Goal: Information Seeking & Learning: Learn about a topic

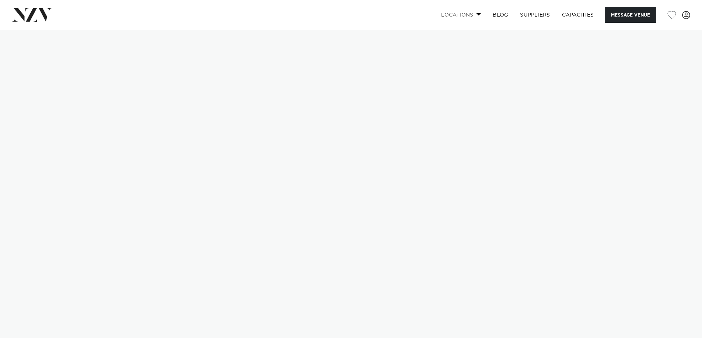
click at [467, 11] on link "Locations" at bounding box center [461, 15] width 52 height 16
click at [32, 14] on img at bounding box center [32, 14] width 40 height 13
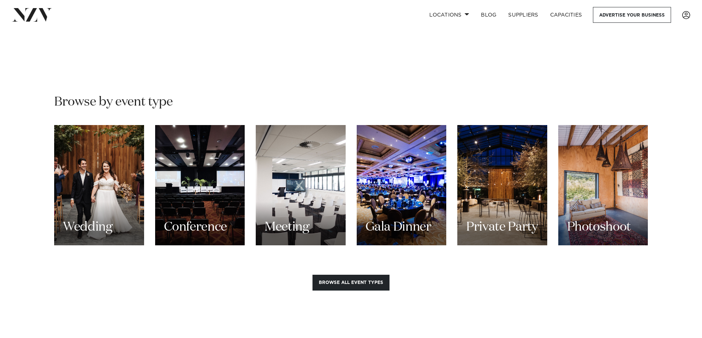
scroll to position [600, 0]
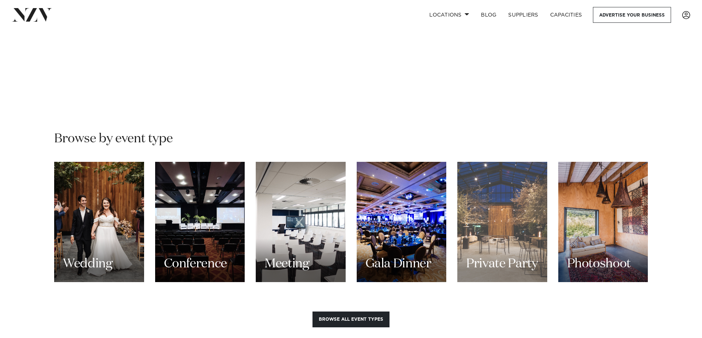
click at [493, 216] on div "Private Party" at bounding box center [502, 222] width 90 height 120
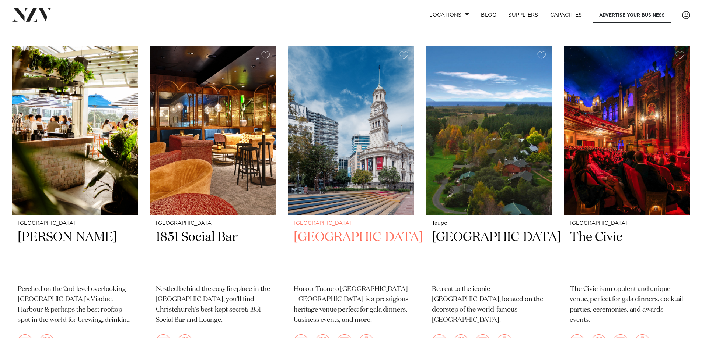
scroll to position [7439, 0]
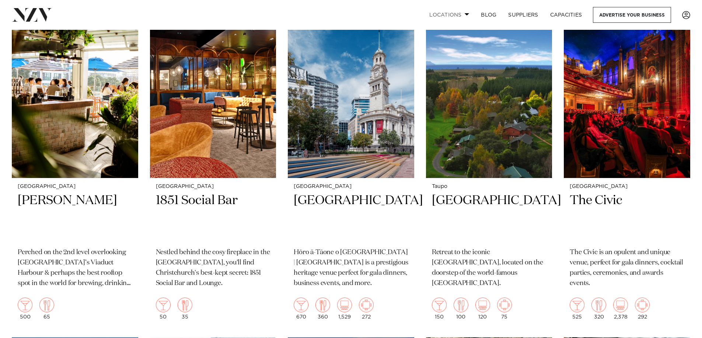
click at [461, 15] on link "Locations" at bounding box center [449, 15] width 52 height 16
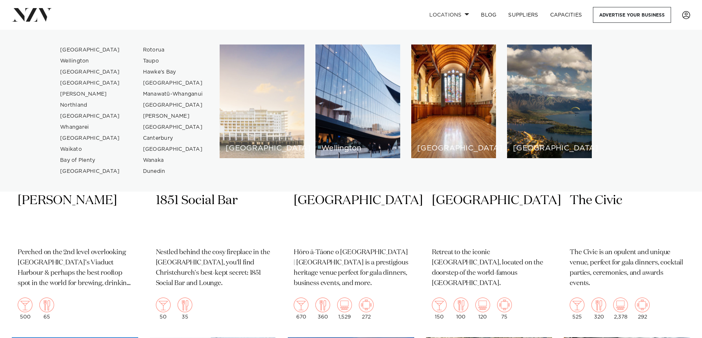
click at [272, 111] on div "[GEOGRAPHIC_DATA]" at bounding box center [261, 102] width 85 height 114
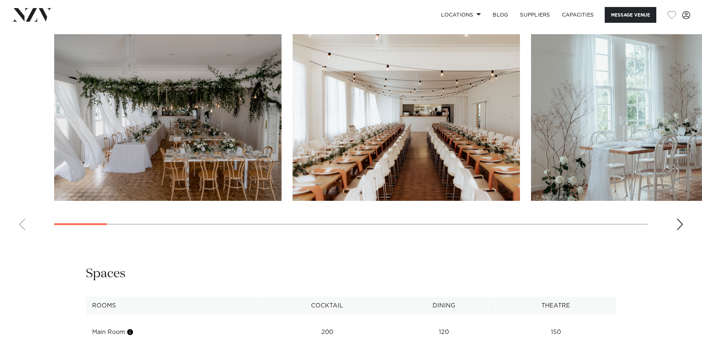
scroll to position [736, 0]
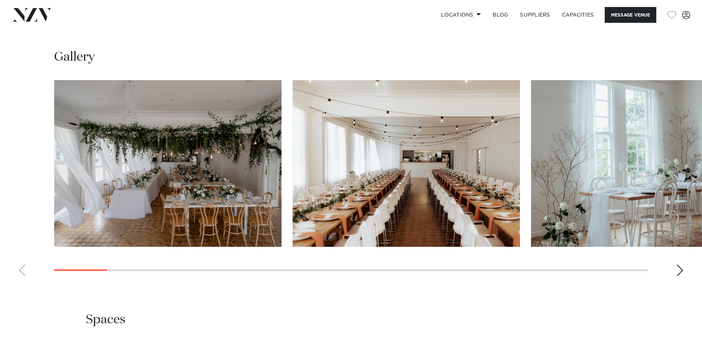
click at [679, 272] on div "Next slide" at bounding box center [679, 271] width 7 height 12
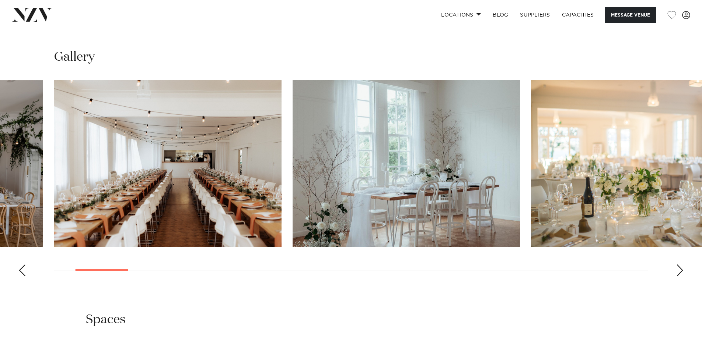
click at [679, 272] on div "Next slide" at bounding box center [679, 271] width 7 height 12
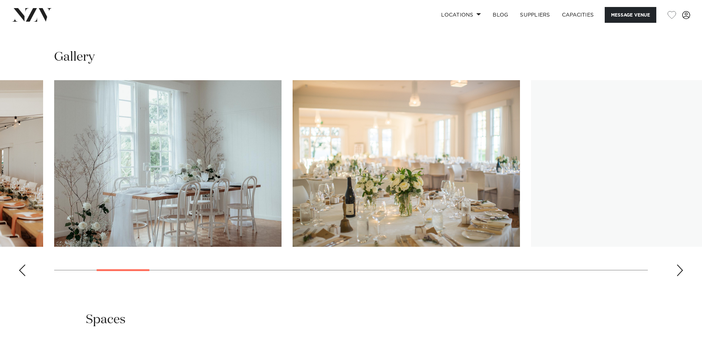
click at [679, 272] on div "Next slide" at bounding box center [679, 271] width 7 height 12
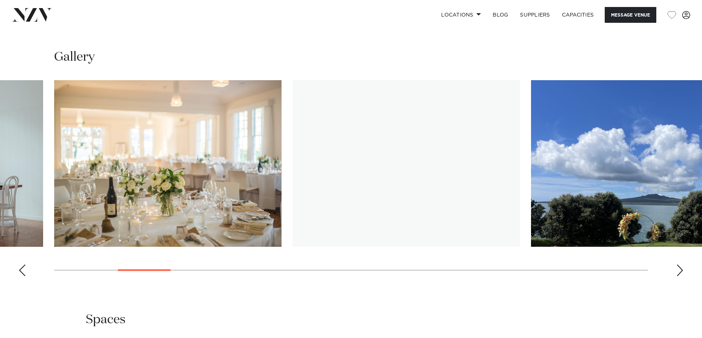
click at [679, 272] on div "Next slide" at bounding box center [679, 271] width 7 height 12
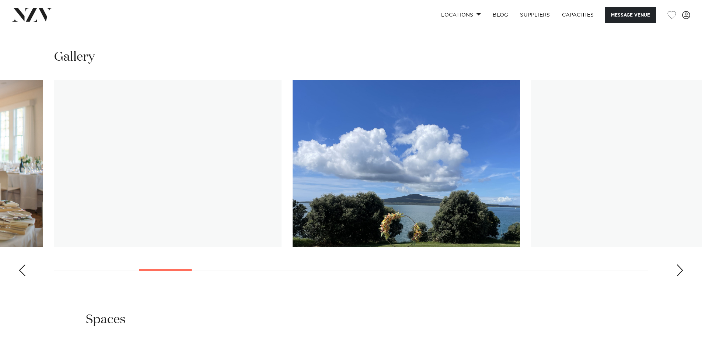
click at [679, 272] on div "Next slide" at bounding box center [679, 271] width 7 height 12
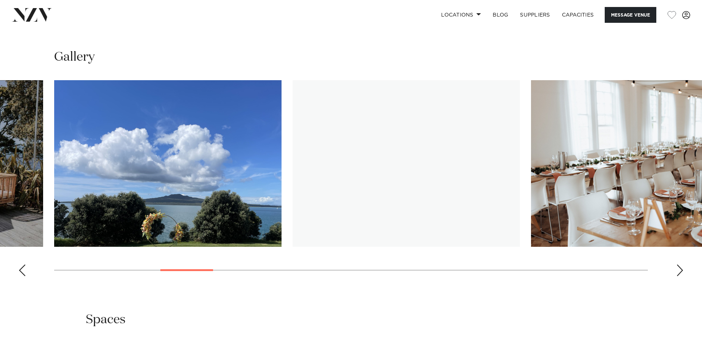
click at [679, 272] on div "Next slide" at bounding box center [679, 271] width 7 height 12
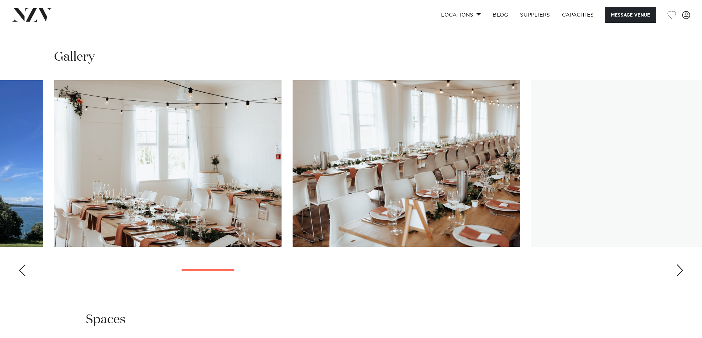
click at [679, 272] on div "Next slide" at bounding box center [679, 271] width 7 height 12
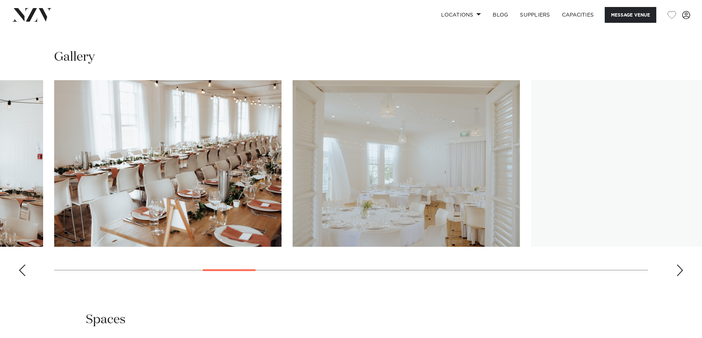
click at [679, 272] on div "Next slide" at bounding box center [679, 271] width 7 height 12
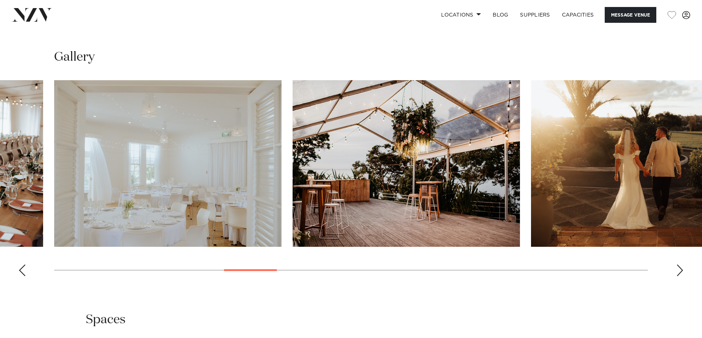
click at [680, 271] on div "Next slide" at bounding box center [679, 271] width 7 height 12
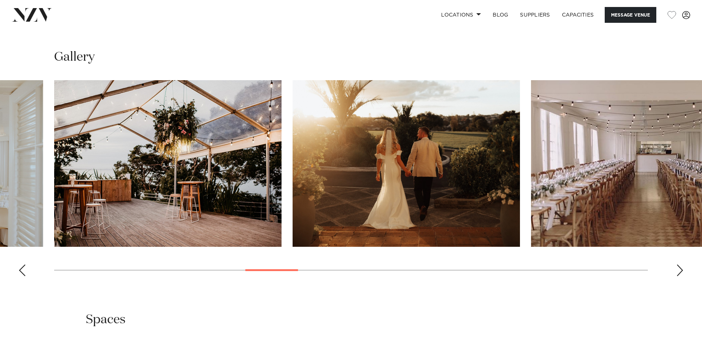
click at [680, 271] on div "Next slide" at bounding box center [679, 271] width 7 height 12
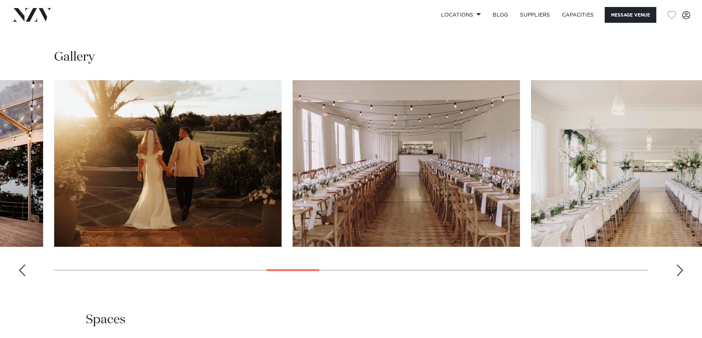
click at [680, 271] on div "Next slide" at bounding box center [679, 271] width 7 height 12
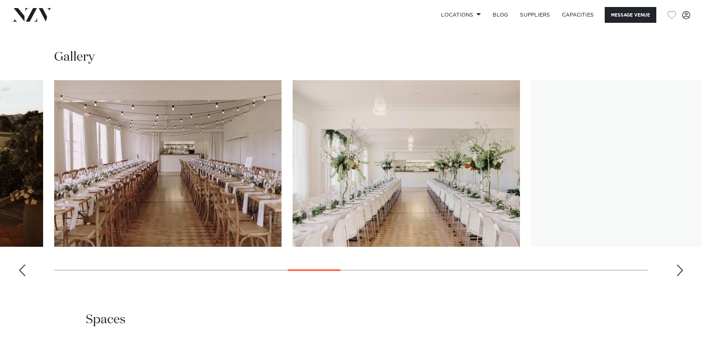
click at [680, 271] on div "Next slide" at bounding box center [679, 271] width 7 height 12
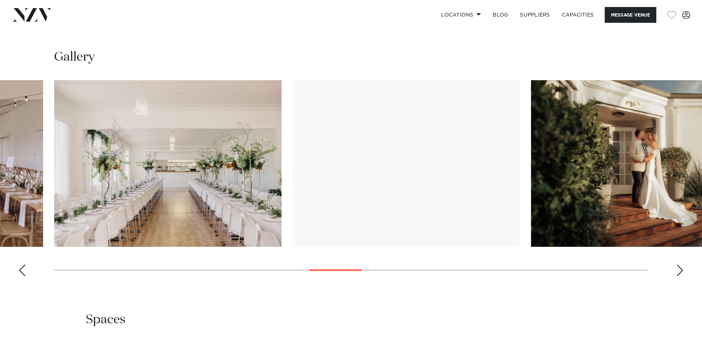
click at [680, 271] on div "Next slide" at bounding box center [679, 271] width 7 height 12
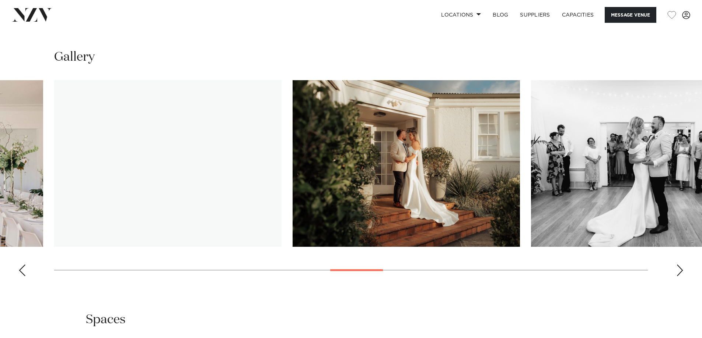
click at [680, 271] on div "Next slide" at bounding box center [679, 271] width 7 height 12
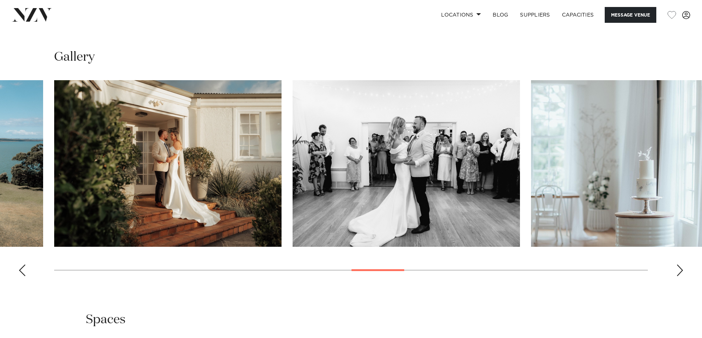
click at [680, 271] on div "Next slide" at bounding box center [679, 271] width 7 height 12
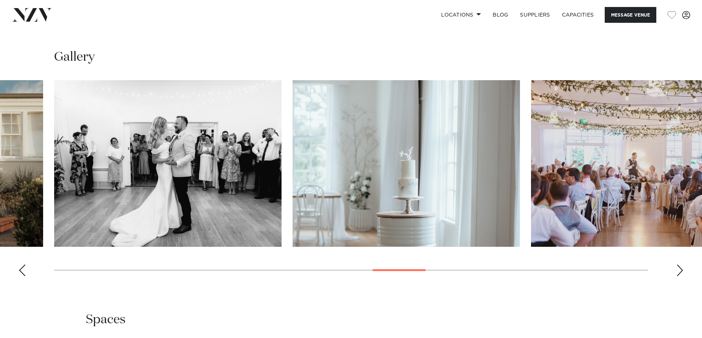
click at [680, 271] on div "Next slide" at bounding box center [679, 271] width 7 height 12
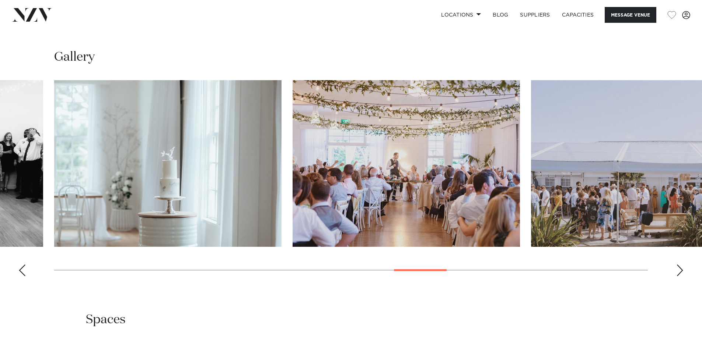
click at [680, 271] on div "Next slide" at bounding box center [679, 271] width 7 height 12
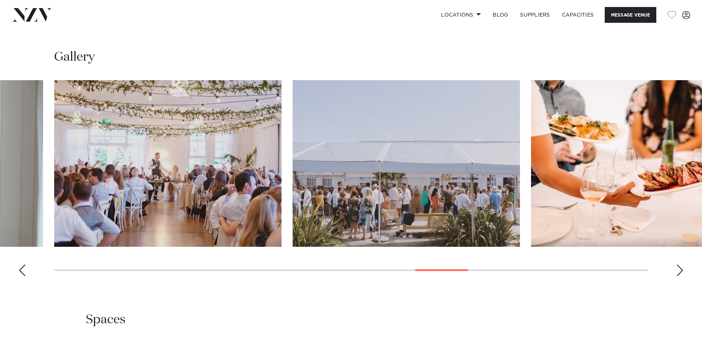
click at [680, 271] on div "Next slide" at bounding box center [679, 271] width 7 height 12
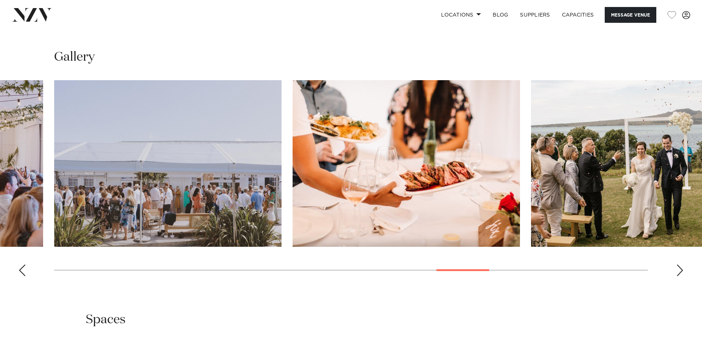
click at [680, 271] on div "Next slide" at bounding box center [679, 271] width 7 height 12
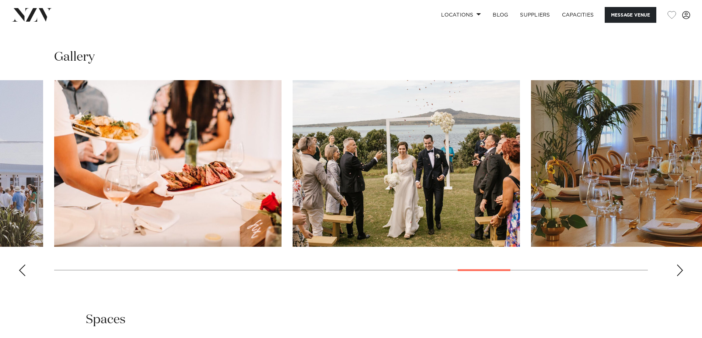
click at [680, 271] on div "Next slide" at bounding box center [679, 271] width 7 height 12
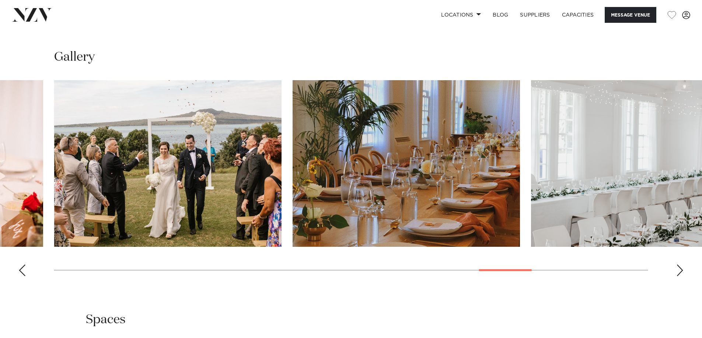
click at [680, 271] on div "Next slide" at bounding box center [679, 271] width 7 height 12
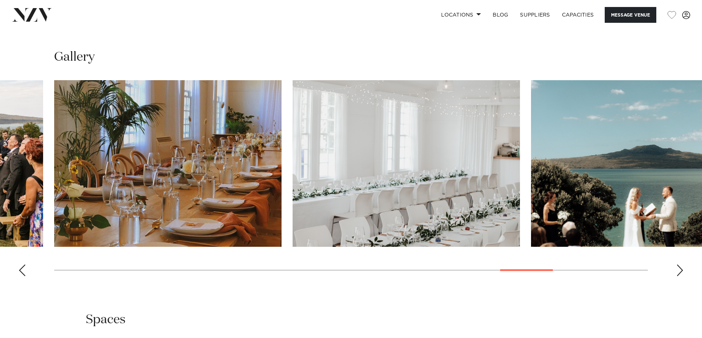
click at [680, 271] on div "Next slide" at bounding box center [679, 271] width 7 height 12
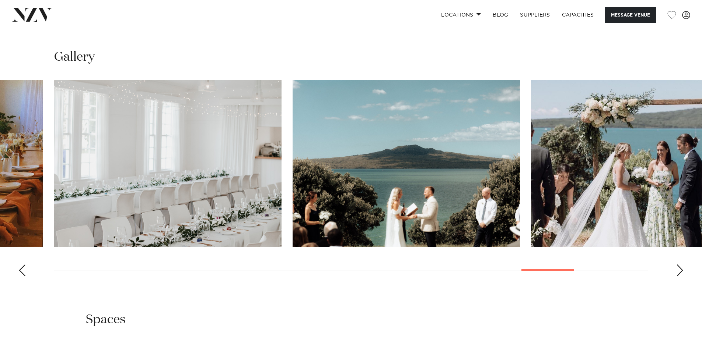
click at [680, 271] on div "Next slide" at bounding box center [679, 271] width 7 height 12
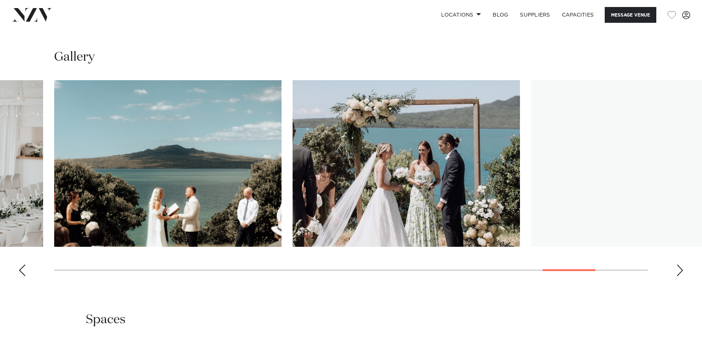
click at [680, 271] on div "Next slide" at bounding box center [679, 271] width 7 height 12
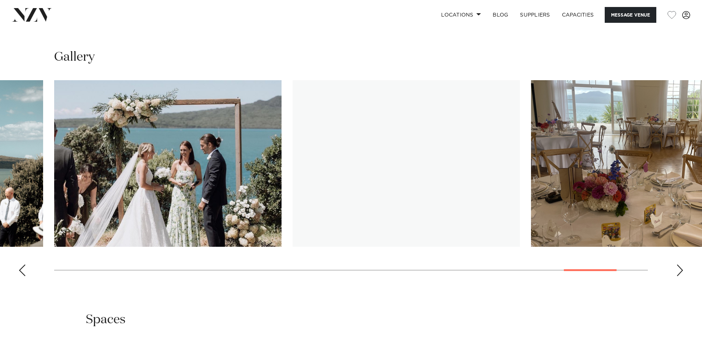
click at [680, 271] on div "Next slide" at bounding box center [679, 271] width 7 height 12
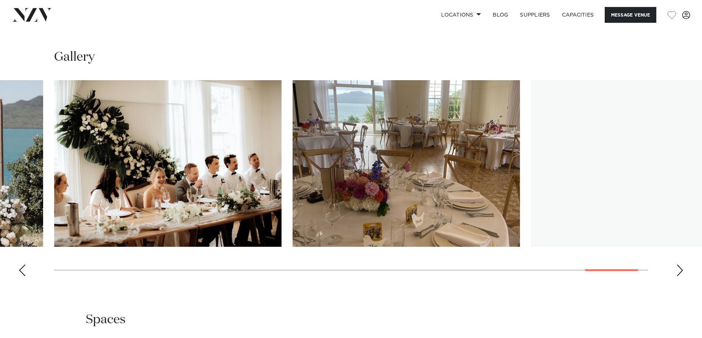
click at [680, 271] on div "Next slide" at bounding box center [679, 271] width 7 height 12
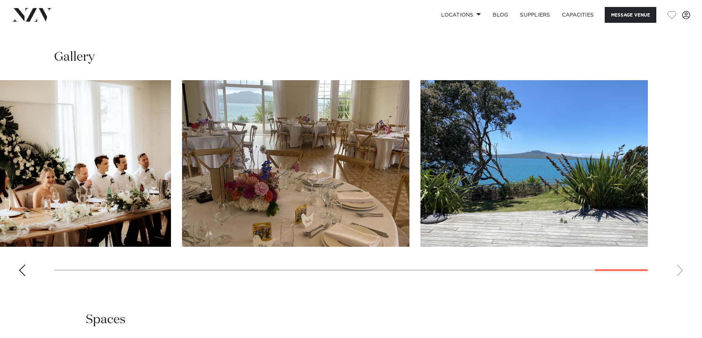
click at [541, 270] on swiper-container at bounding box center [351, 181] width 702 height 202
click at [20, 270] on div "Previous slide" at bounding box center [21, 271] width 7 height 12
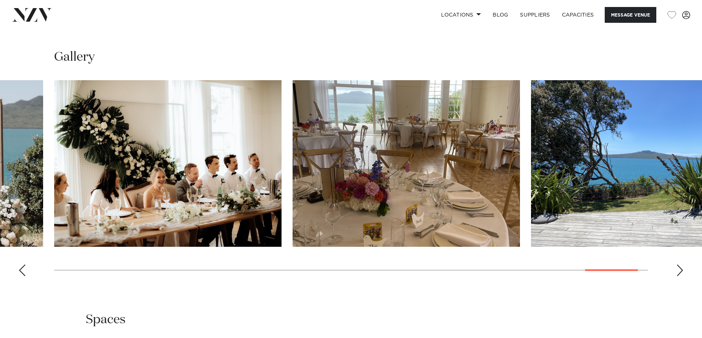
click at [20, 270] on div "Previous slide" at bounding box center [21, 271] width 7 height 12
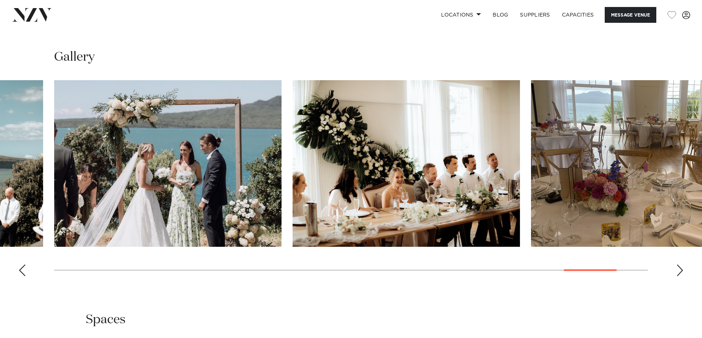
click at [20, 270] on div "Previous slide" at bounding box center [21, 271] width 7 height 12
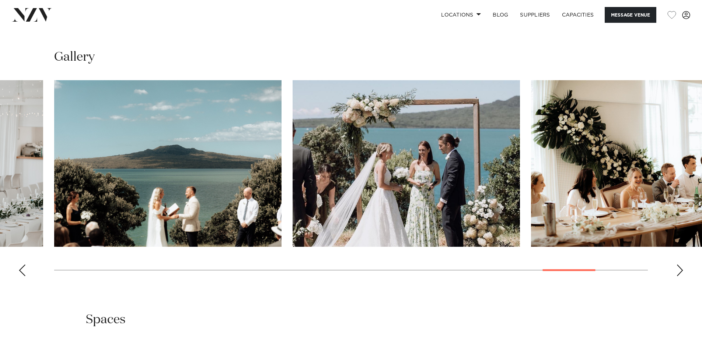
click at [20, 270] on div "Previous slide" at bounding box center [21, 271] width 7 height 12
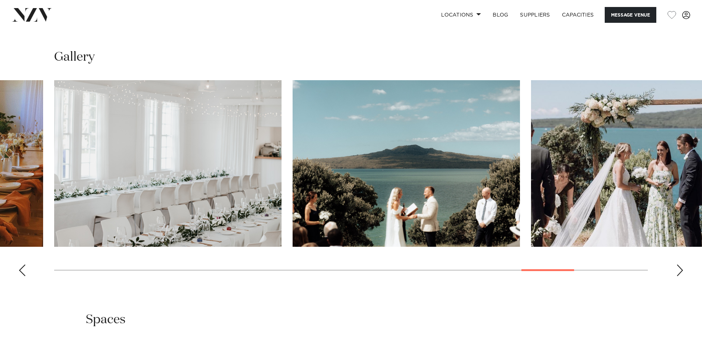
click at [20, 270] on div "Previous slide" at bounding box center [21, 271] width 7 height 12
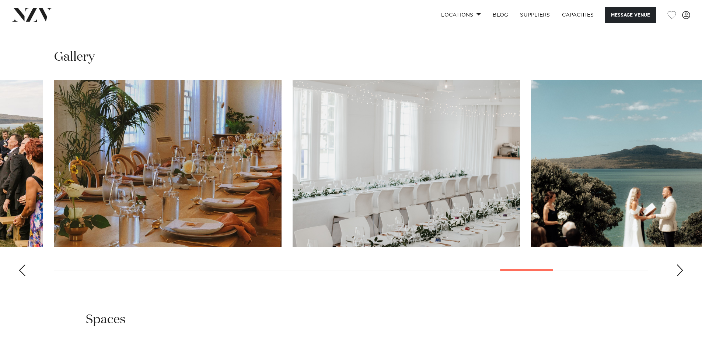
click at [20, 270] on div "Previous slide" at bounding box center [21, 271] width 7 height 12
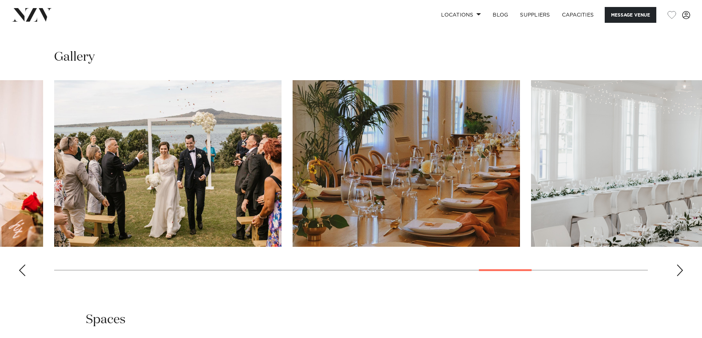
click at [20, 270] on div "Previous slide" at bounding box center [21, 271] width 7 height 12
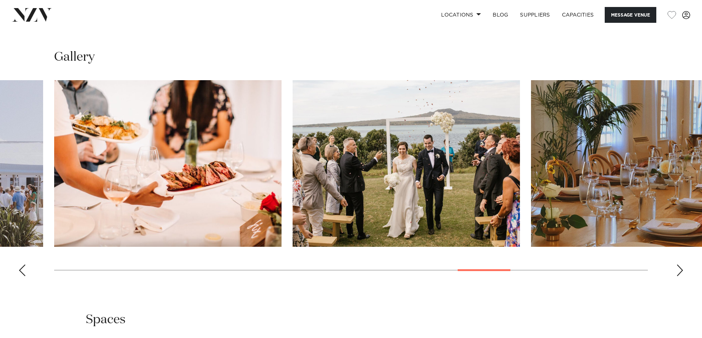
click at [20, 270] on div "Previous slide" at bounding box center [21, 271] width 7 height 12
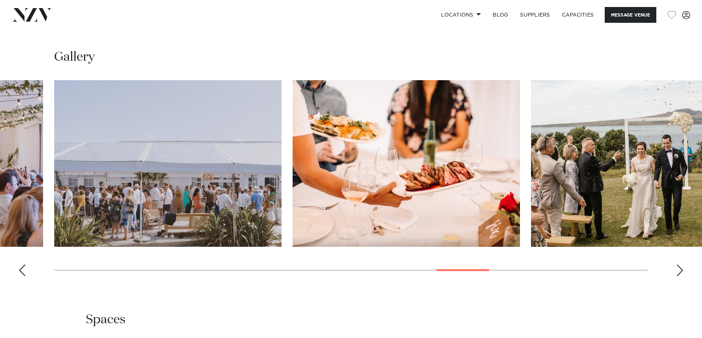
click at [20, 270] on div "Previous slide" at bounding box center [21, 271] width 7 height 12
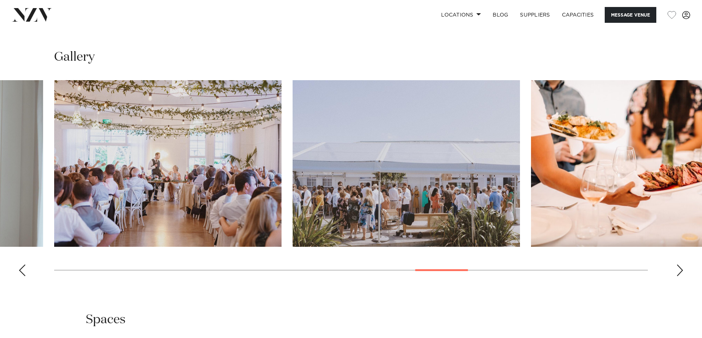
click at [20, 270] on div "Previous slide" at bounding box center [21, 271] width 7 height 12
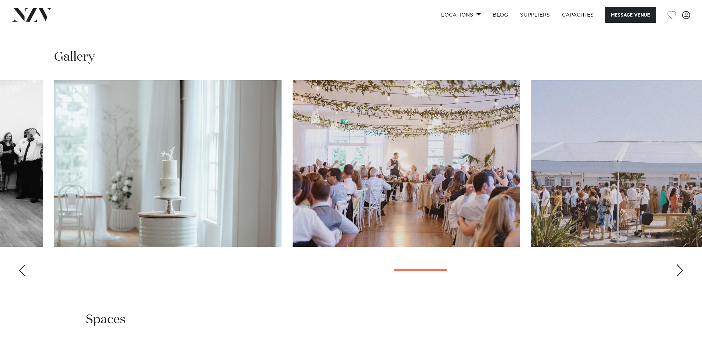
click at [20, 270] on div "Previous slide" at bounding box center [21, 271] width 7 height 12
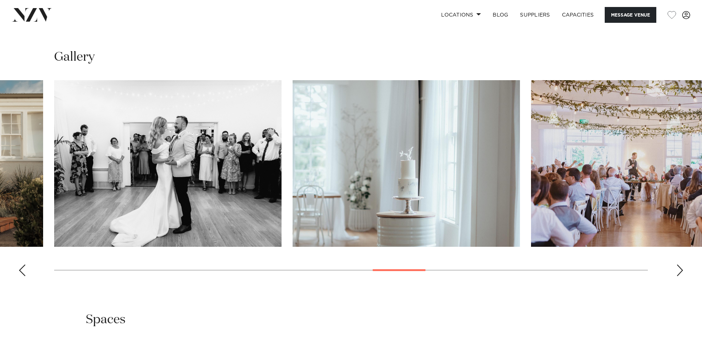
click at [20, 270] on div "Previous slide" at bounding box center [21, 271] width 7 height 12
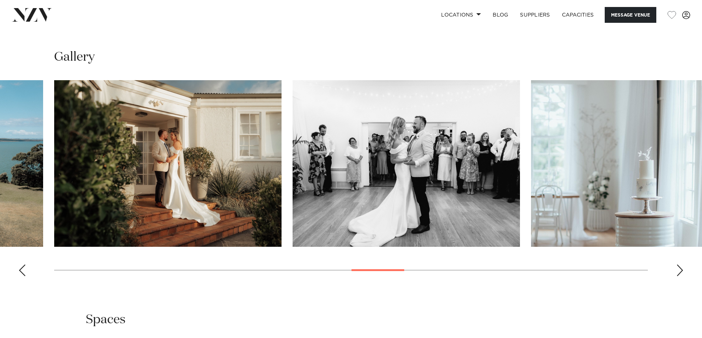
click at [20, 270] on div "Previous slide" at bounding box center [21, 271] width 7 height 12
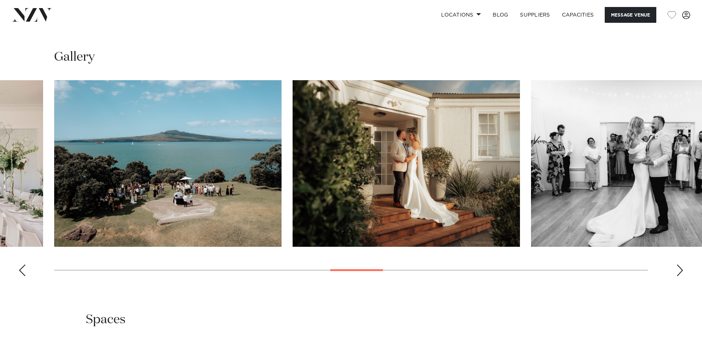
click at [20, 270] on div "Previous slide" at bounding box center [21, 271] width 7 height 12
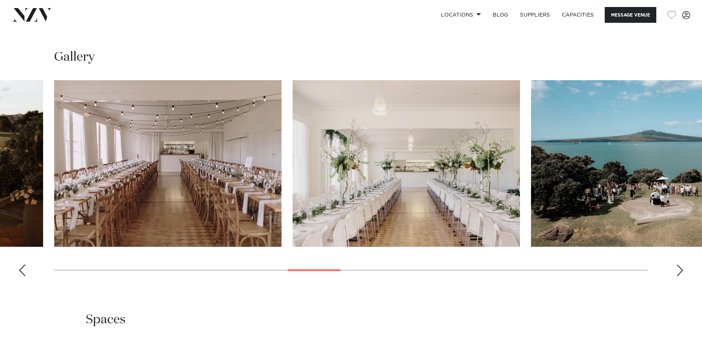
click at [20, 270] on div "Previous slide" at bounding box center [21, 271] width 7 height 12
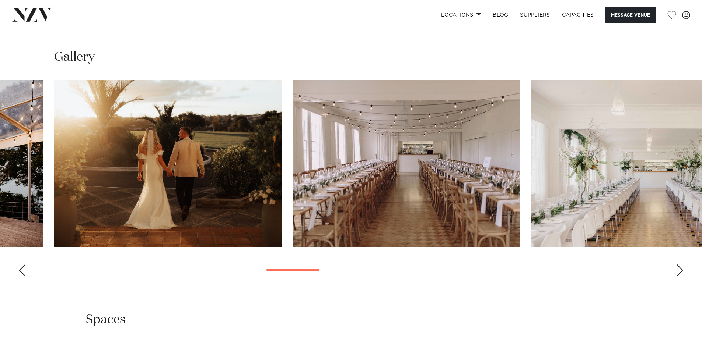
click at [20, 270] on div "Previous slide" at bounding box center [21, 271] width 7 height 12
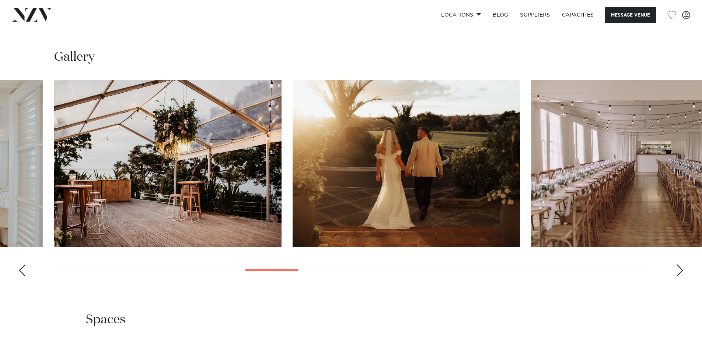
click at [20, 270] on div "Previous slide" at bounding box center [21, 271] width 7 height 12
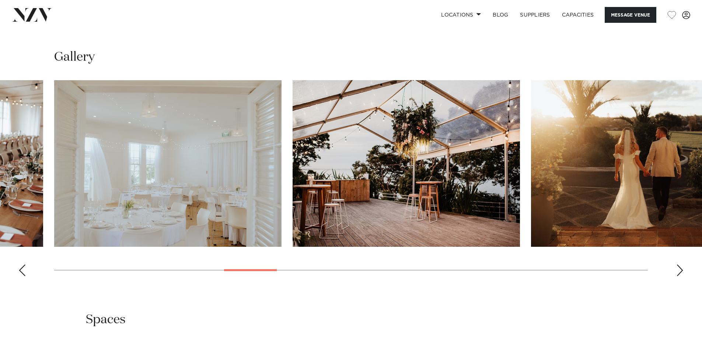
click at [20, 270] on div "Previous slide" at bounding box center [21, 271] width 7 height 12
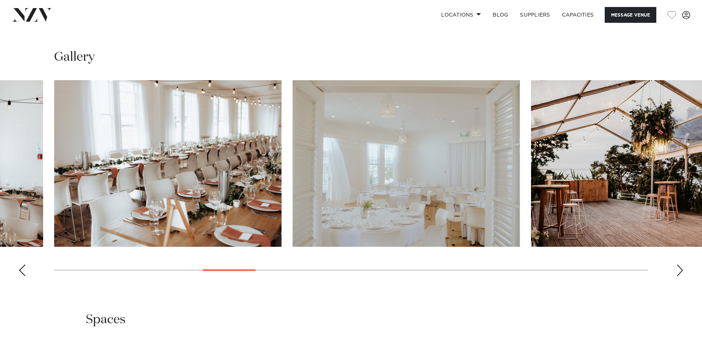
click at [20, 270] on div "Previous slide" at bounding box center [21, 271] width 7 height 12
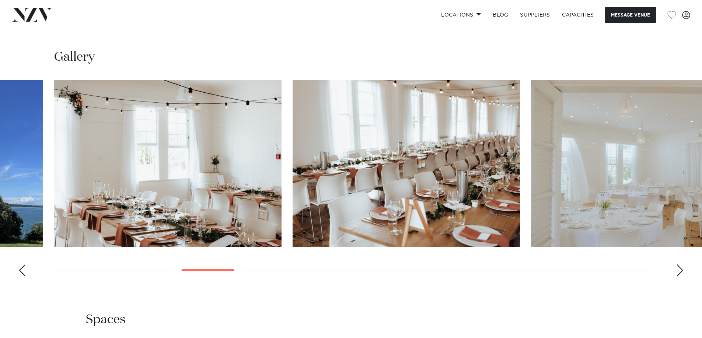
click at [20, 270] on div "Previous slide" at bounding box center [21, 271] width 7 height 12
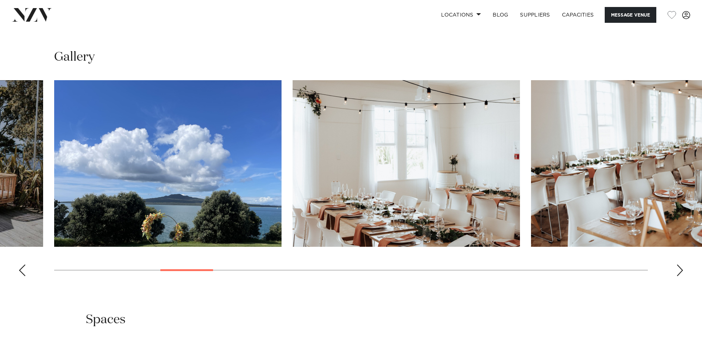
click at [20, 270] on div "Previous slide" at bounding box center [21, 271] width 7 height 12
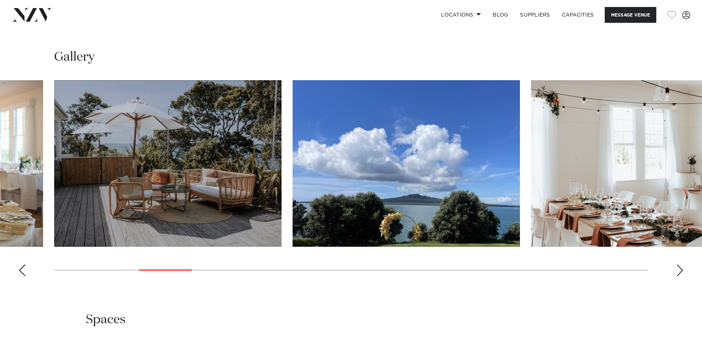
click at [20, 270] on div "Previous slide" at bounding box center [21, 271] width 7 height 12
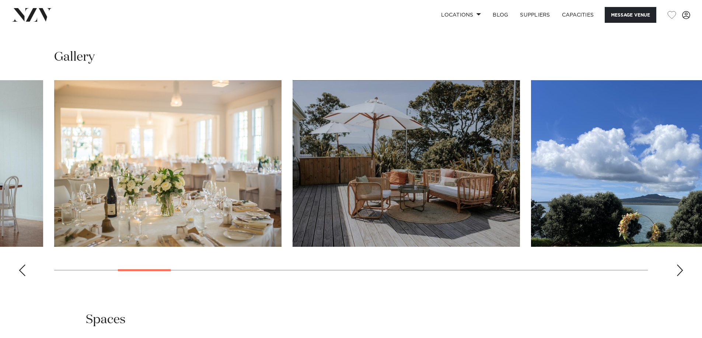
click at [20, 270] on div "Previous slide" at bounding box center [21, 271] width 7 height 12
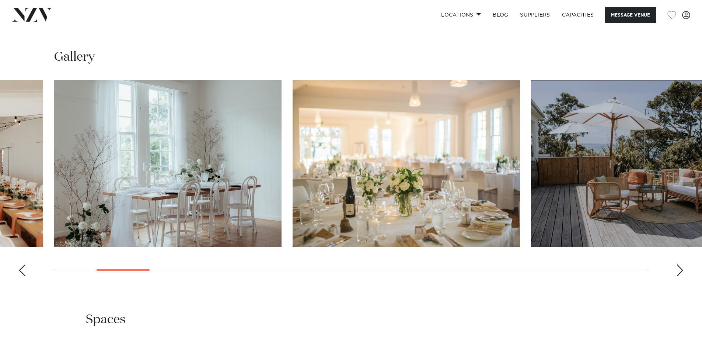
click at [20, 270] on div "Previous slide" at bounding box center [21, 271] width 7 height 12
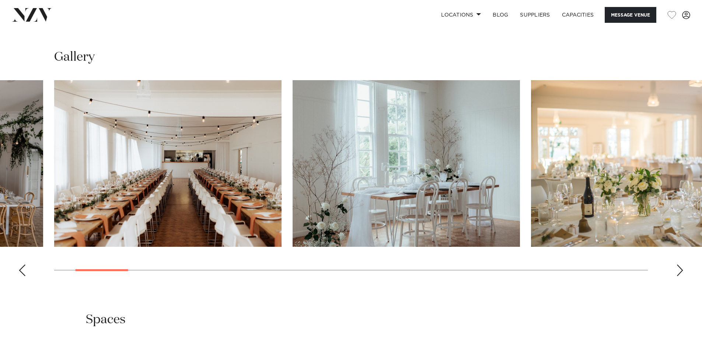
click at [20, 270] on div "Previous slide" at bounding box center [21, 271] width 7 height 12
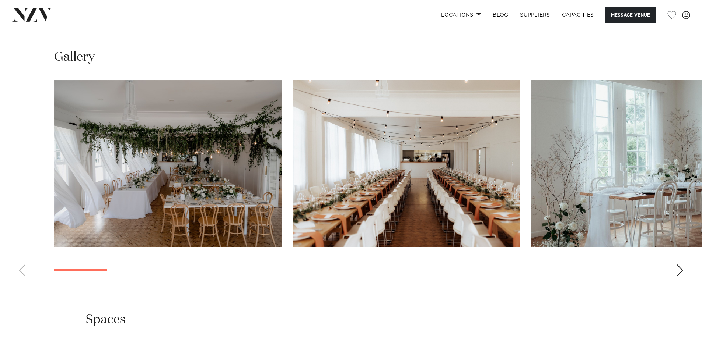
click at [20, 270] on swiper-container at bounding box center [351, 181] width 702 height 202
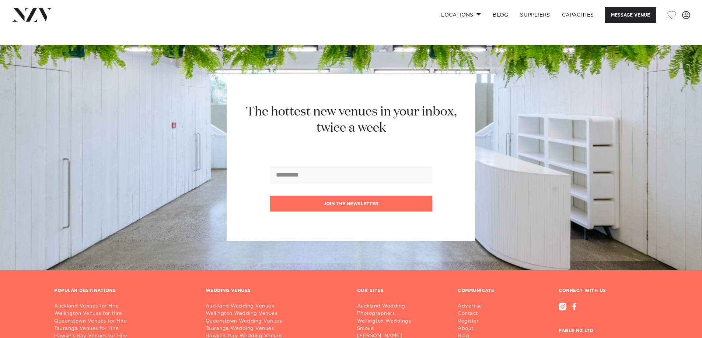
scroll to position [1436, 0]
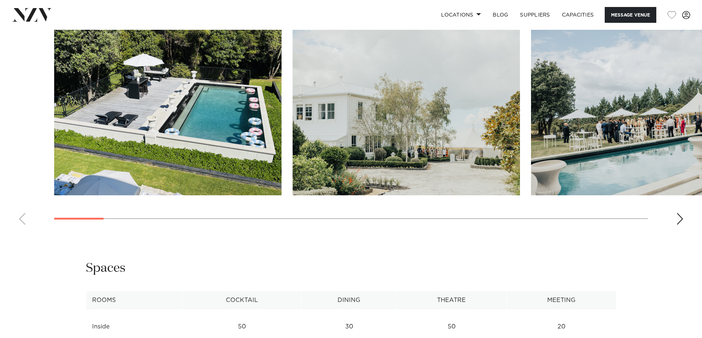
scroll to position [700, 0]
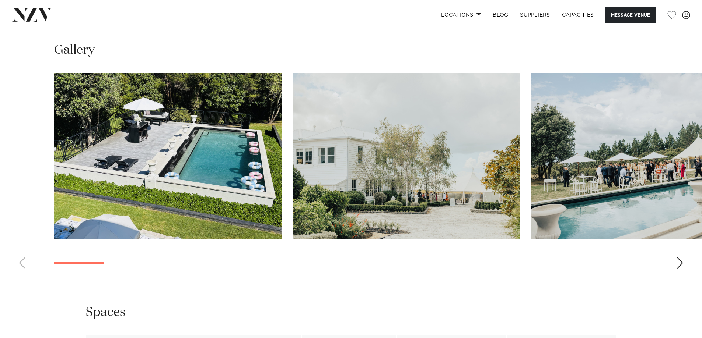
click at [679, 266] on div "Next slide" at bounding box center [679, 263] width 7 height 12
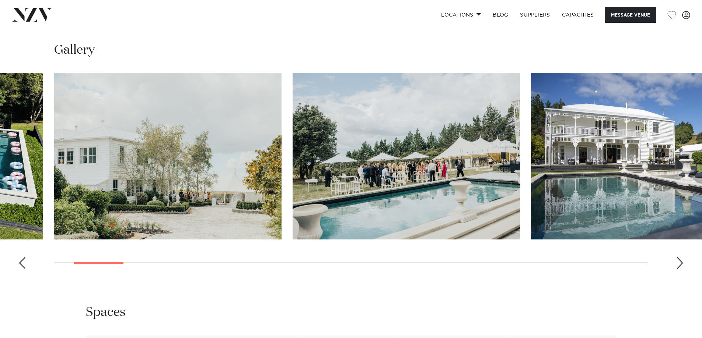
click at [679, 264] on div "Next slide" at bounding box center [679, 263] width 7 height 12
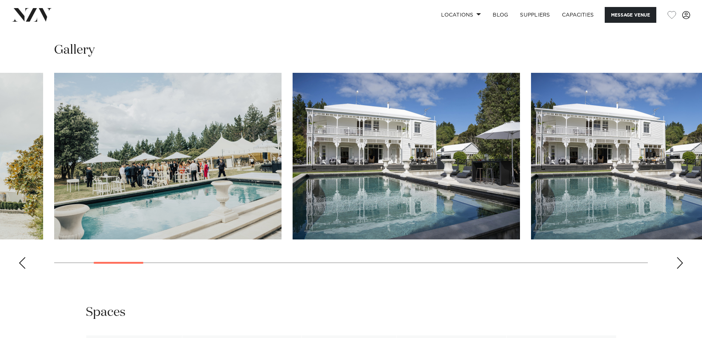
click at [679, 264] on div "Next slide" at bounding box center [679, 263] width 7 height 12
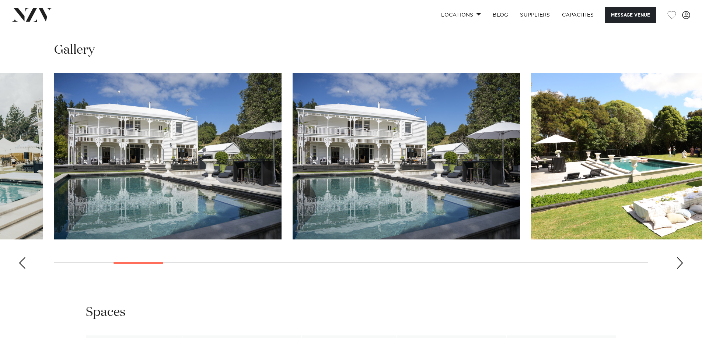
click at [679, 264] on div "Next slide" at bounding box center [679, 263] width 7 height 12
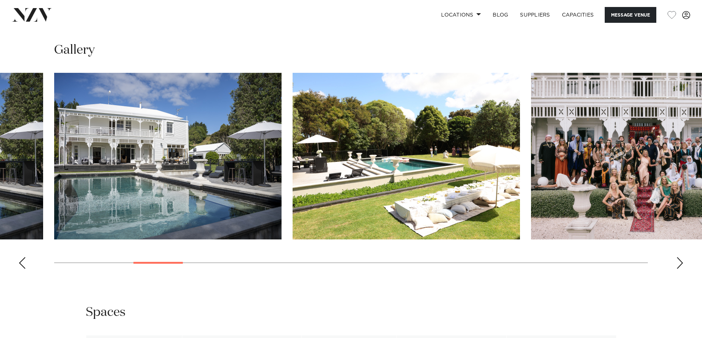
click at [679, 264] on div "Next slide" at bounding box center [679, 263] width 7 height 12
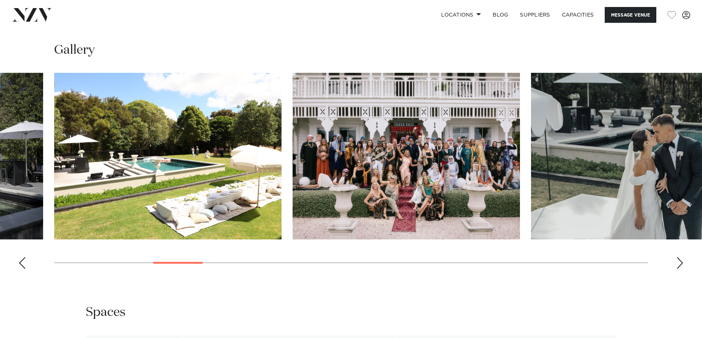
click at [679, 264] on div "Next slide" at bounding box center [679, 263] width 7 height 12
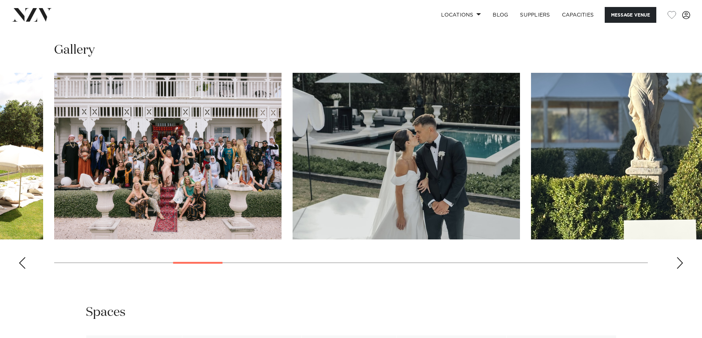
click at [679, 264] on div "Next slide" at bounding box center [679, 263] width 7 height 12
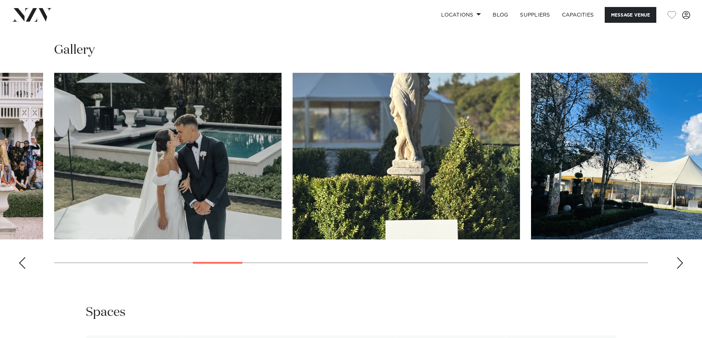
click at [679, 264] on div "Next slide" at bounding box center [679, 263] width 7 height 12
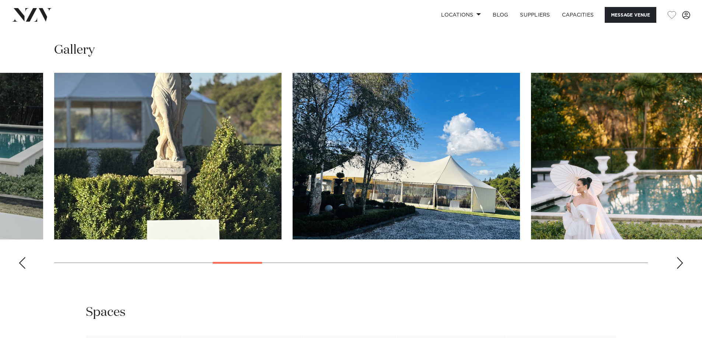
click at [679, 264] on div "Next slide" at bounding box center [679, 263] width 7 height 12
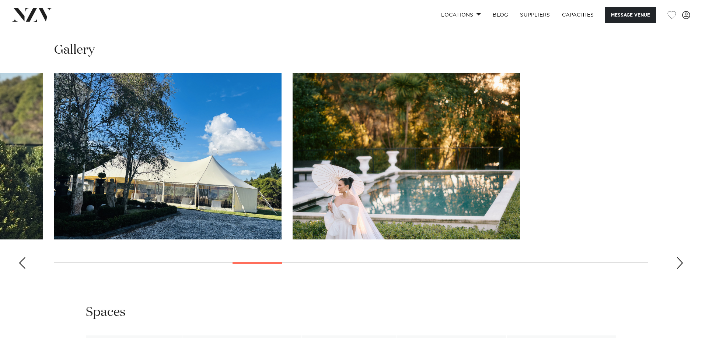
click at [679, 264] on div "Next slide" at bounding box center [679, 263] width 7 height 12
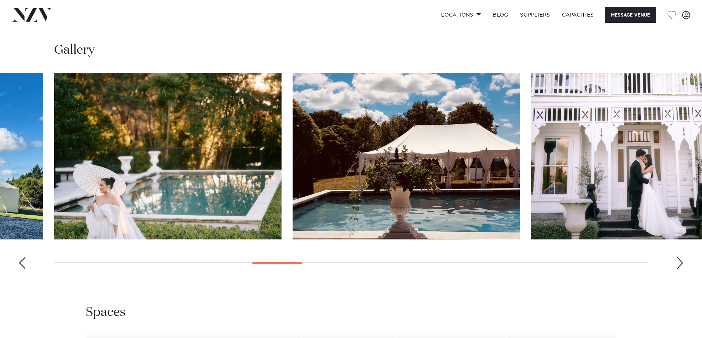
click at [679, 264] on div "Next slide" at bounding box center [679, 263] width 7 height 12
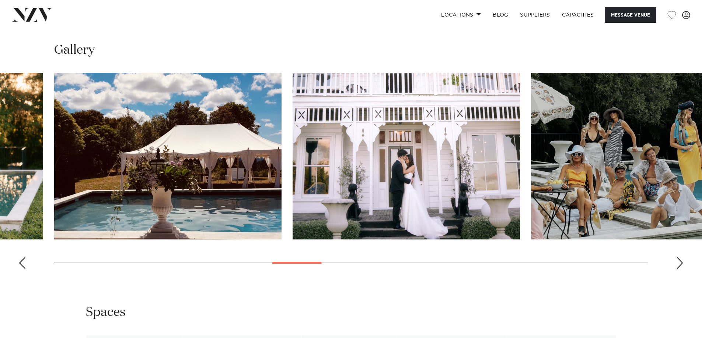
click at [679, 264] on div "Next slide" at bounding box center [679, 263] width 7 height 12
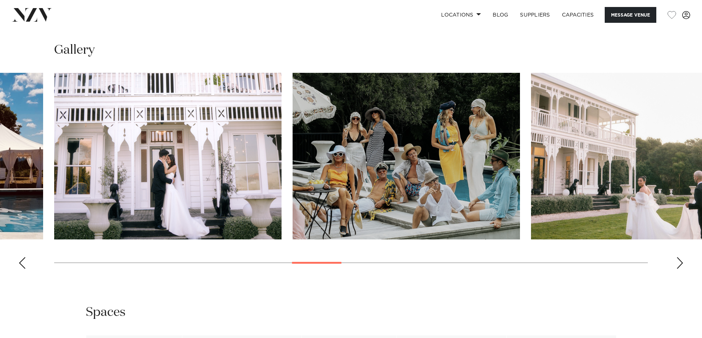
click at [678, 264] on div "Next slide" at bounding box center [679, 263] width 7 height 12
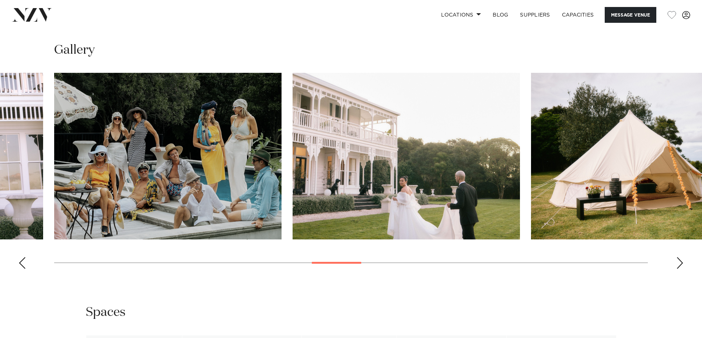
click at [678, 264] on div "Next slide" at bounding box center [679, 263] width 7 height 12
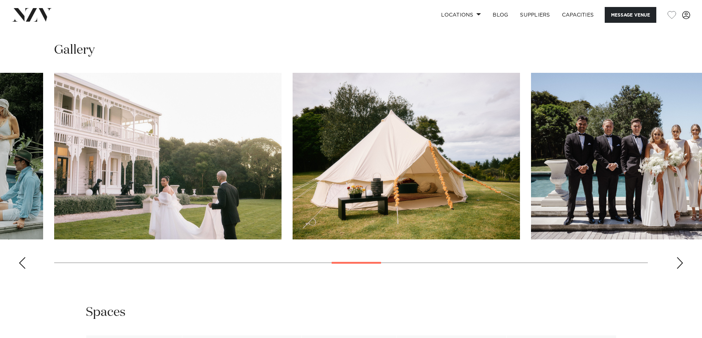
click at [678, 264] on div "Next slide" at bounding box center [679, 263] width 7 height 12
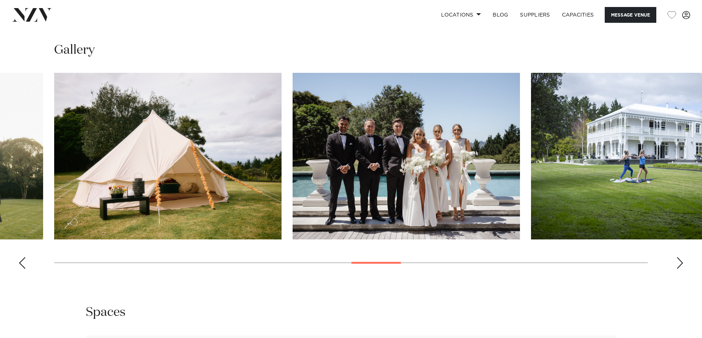
click at [680, 264] on div "Next slide" at bounding box center [679, 263] width 7 height 12
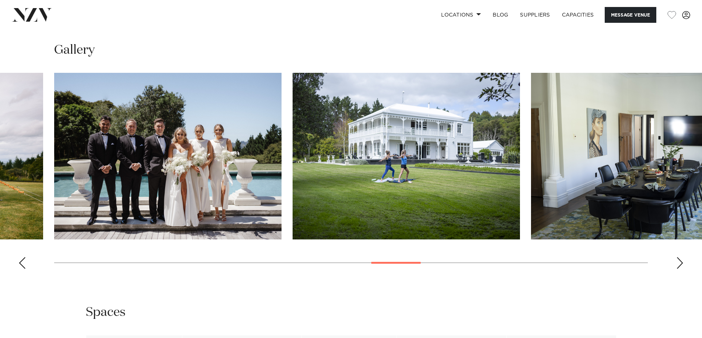
click at [680, 264] on div "Next slide" at bounding box center [679, 263] width 7 height 12
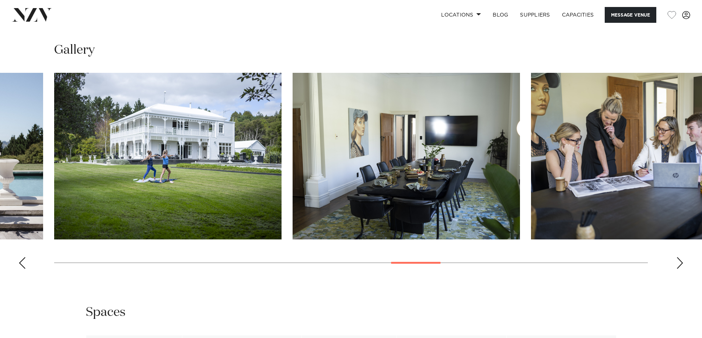
click at [680, 264] on div "Next slide" at bounding box center [679, 263] width 7 height 12
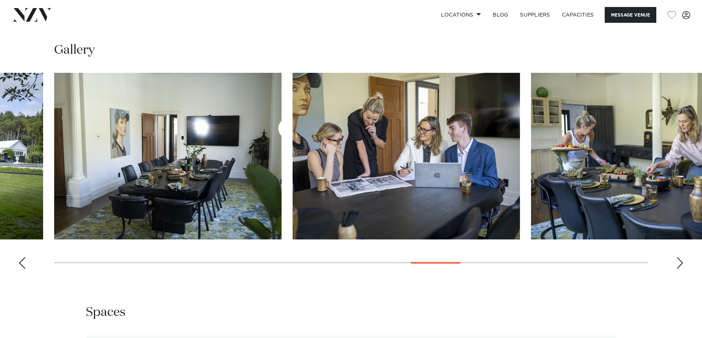
click at [680, 264] on div "Next slide" at bounding box center [679, 263] width 7 height 12
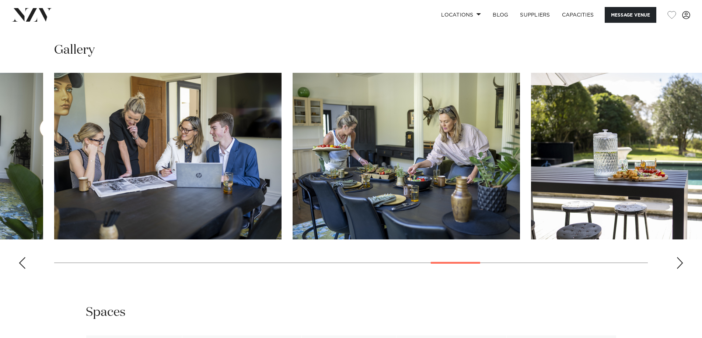
click at [680, 264] on div "Next slide" at bounding box center [679, 263] width 7 height 12
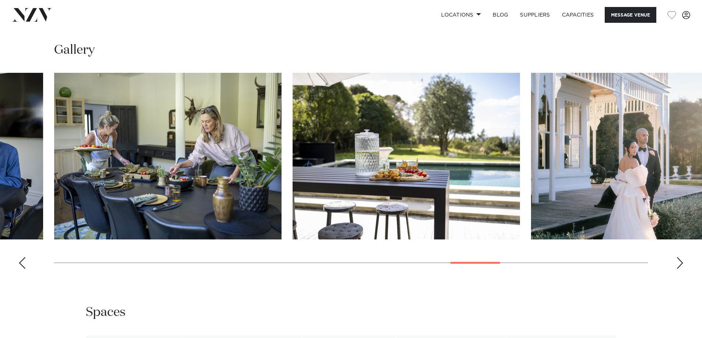
click at [680, 264] on div "Next slide" at bounding box center [679, 263] width 7 height 12
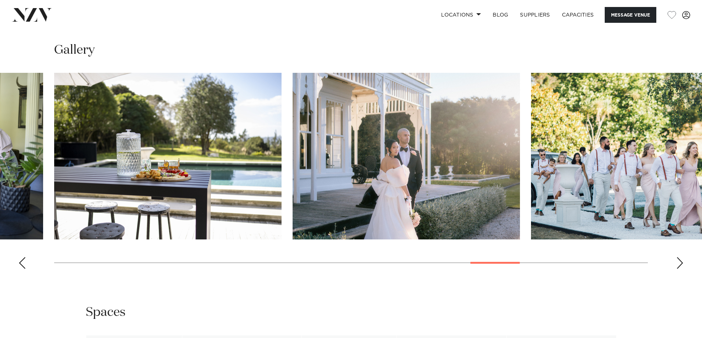
click at [680, 264] on div "Next slide" at bounding box center [679, 263] width 7 height 12
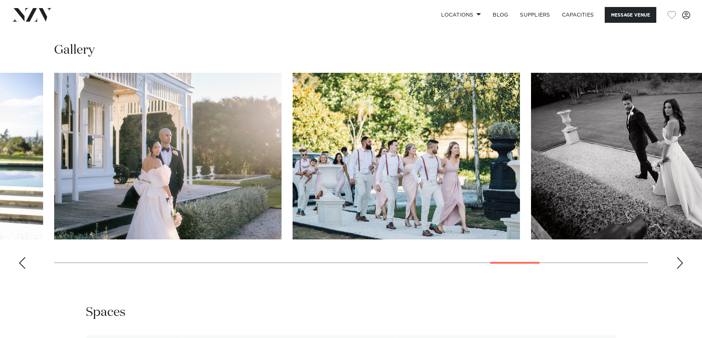
click at [680, 264] on div "Next slide" at bounding box center [679, 263] width 7 height 12
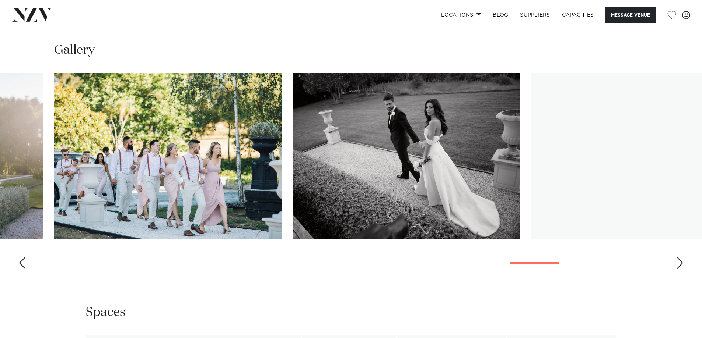
click at [680, 264] on div "Next slide" at bounding box center [679, 263] width 7 height 12
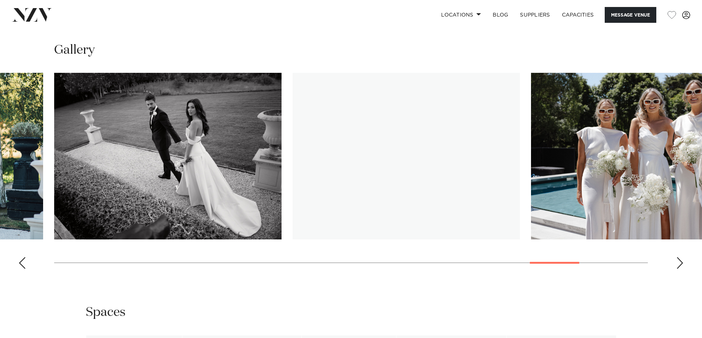
click at [680, 264] on div "Next slide" at bounding box center [679, 263] width 7 height 12
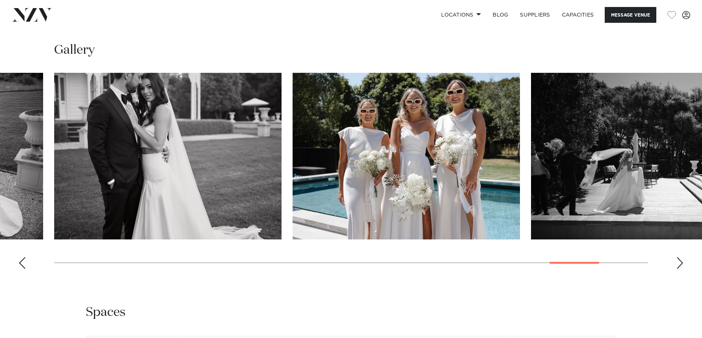
click at [680, 264] on div "Next slide" at bounding box center [679, 263] width 7 height 12
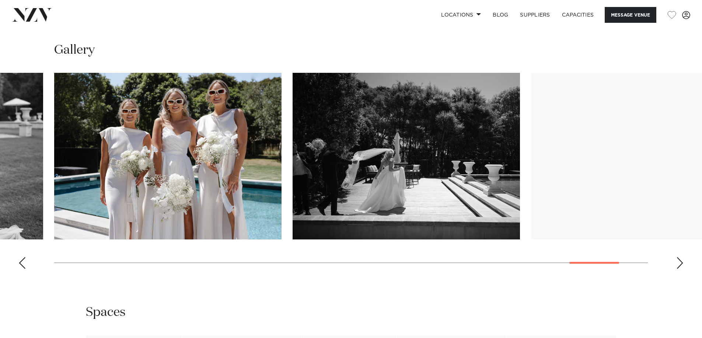
click at [680, 264] on div "Next slide" at bounding box center [679, 263] width 7 height 12
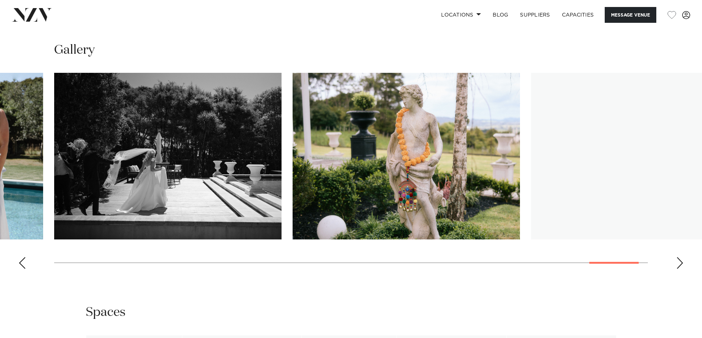
click at [680, 264] on div "Next slide" at bounding box center [679, 263] width 7 height 12
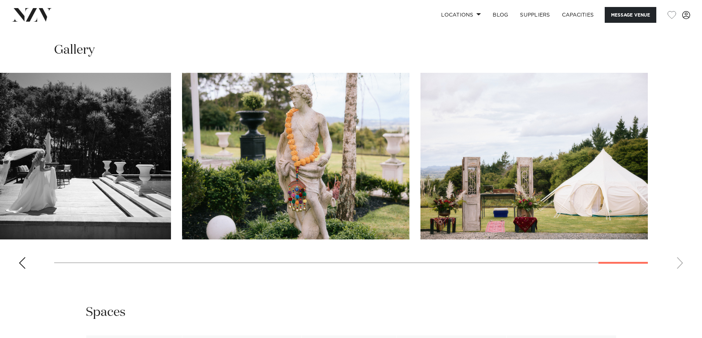
click at [680, 264] on swiper-container at bounding box center [351, 174] width 702 height 202
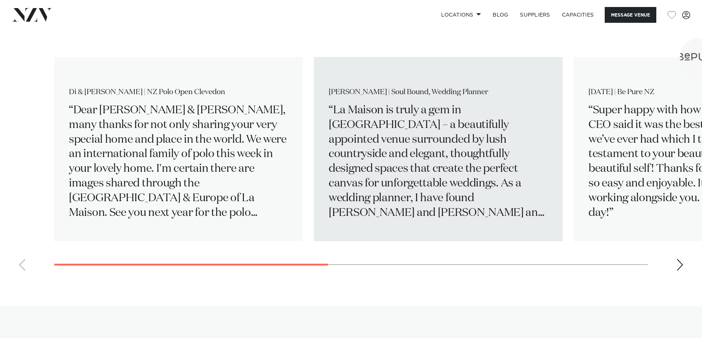
scroll to position [1142, 0]
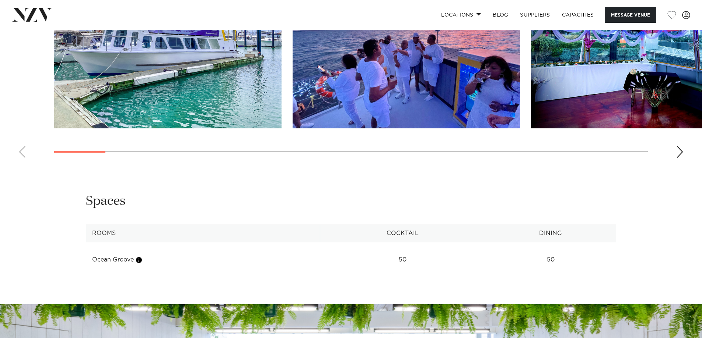
scroll to position [736, 0]
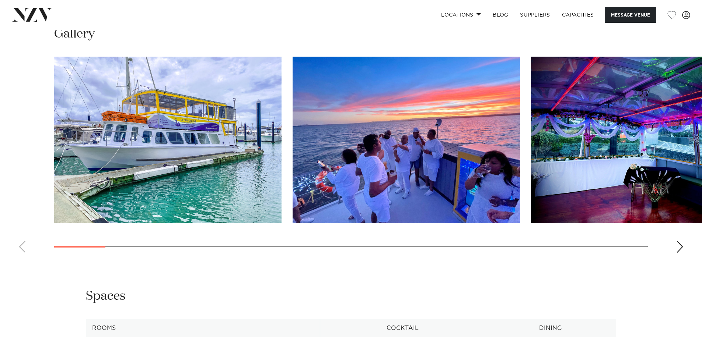
click at [679, 253] on div "Next slide" at bounding box center [679, 247] width 7 height 12
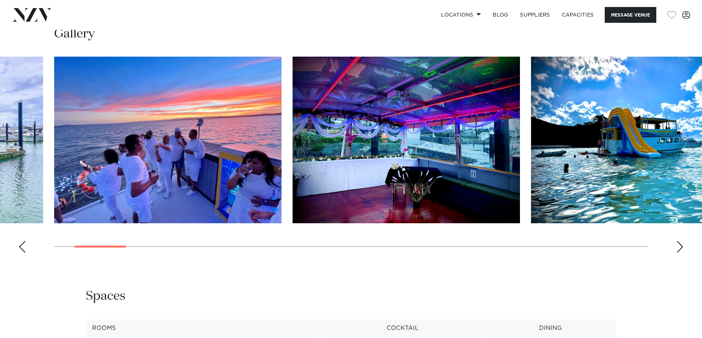
click at [679, 253] on div "Next slide" at bounding box center [679, 247] width 7 height 12
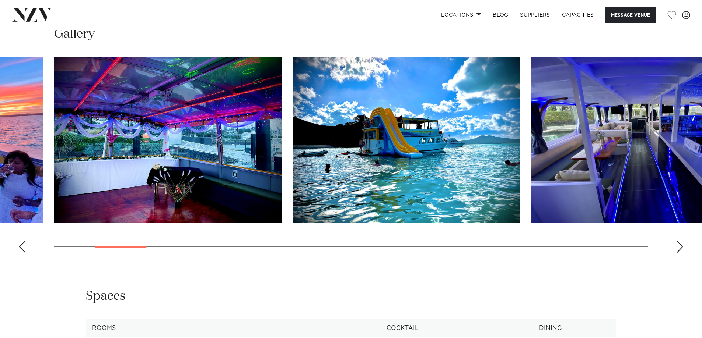
click at [679, 253] on div "Next slide" at bounding box center [679, 247] width 7 height 12
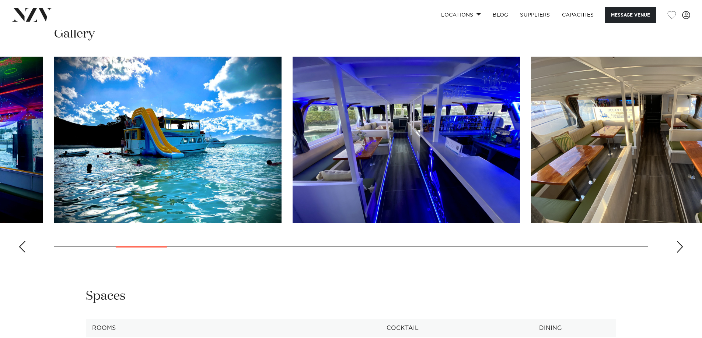
click at [679, 253] on div "Next slide" at bounding box center [679, 247] width 7 height 12
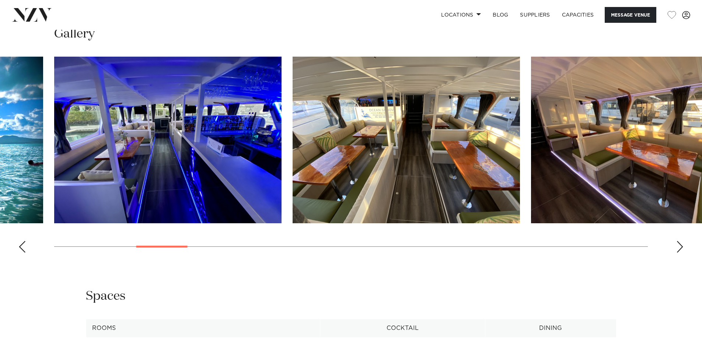
click at [679, 253] on div "Next slide" at bounding box center [679, 247] width 7 height 12
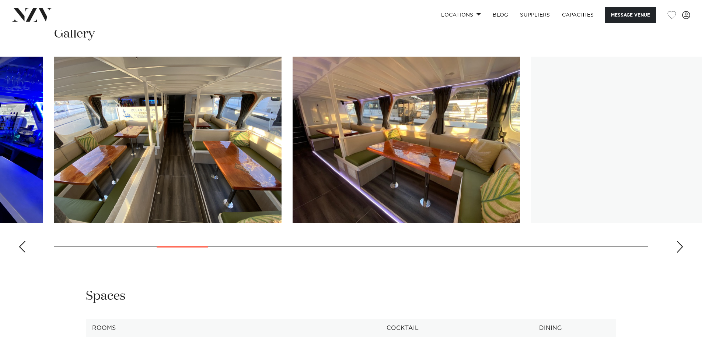
click at [679, 253] on div "Next slide" at bounding box center [679, 247] width 7 height 12
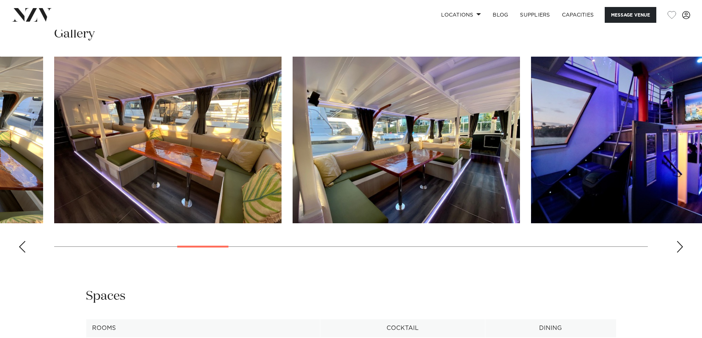
click at [679, 253] on div "Next slide" at bounding box center [679, 247] width 7 height 12
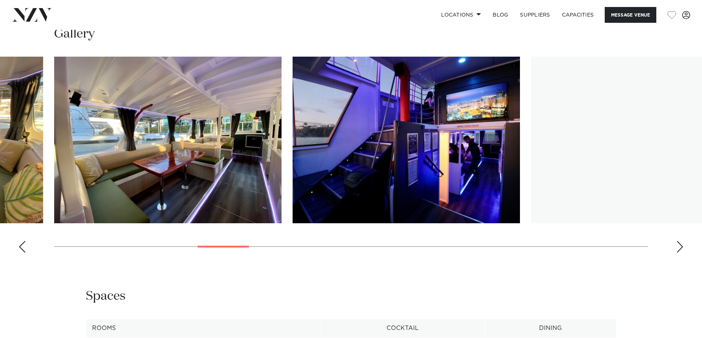
click at [679, 253] on div "Next slide" at bounding box center [679, 247] width 7 height 12
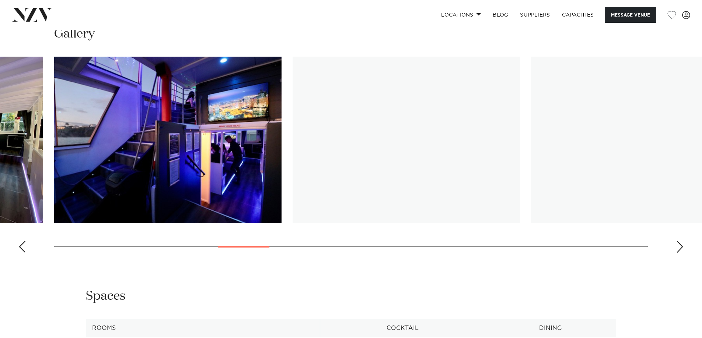
click at [679, 253] on div "Next slide" at bounding box center [679, 247] width 7 height 12
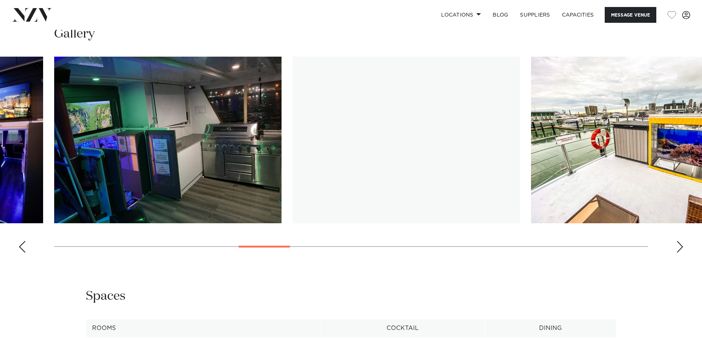
click at [679, 253] on div "Next slide" at bounding box center [679, 247] width 7 height 12
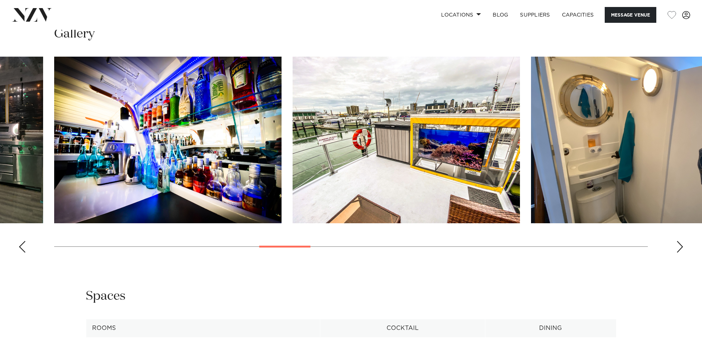
click at [679, 253] on div "Next slide" at bounding box center [679, 247] width 7 height 12
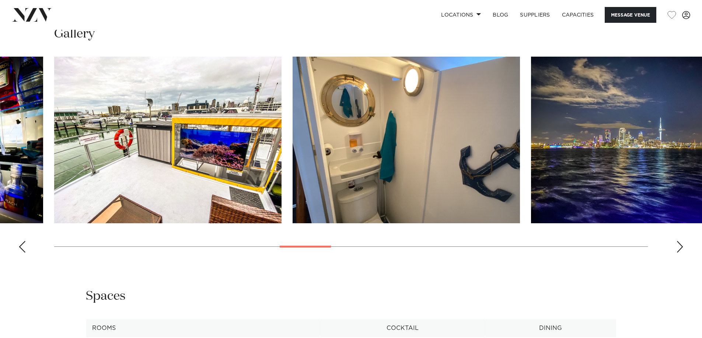
click at [679, 253] on div "Next slide" at bounding box center [679, 247] width 7 height 12
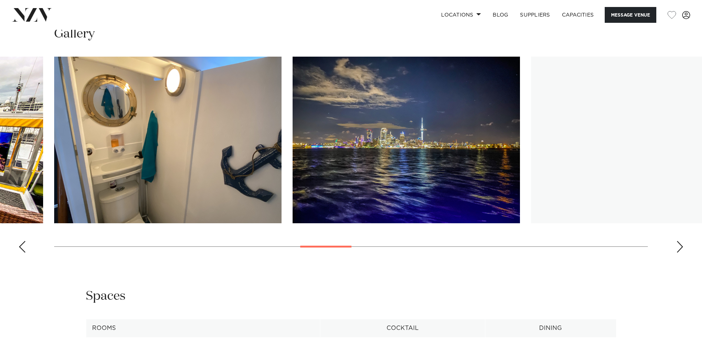
click at [679, 253] on div "Next slide" at bounding box center [679, 247] width 7 height 12
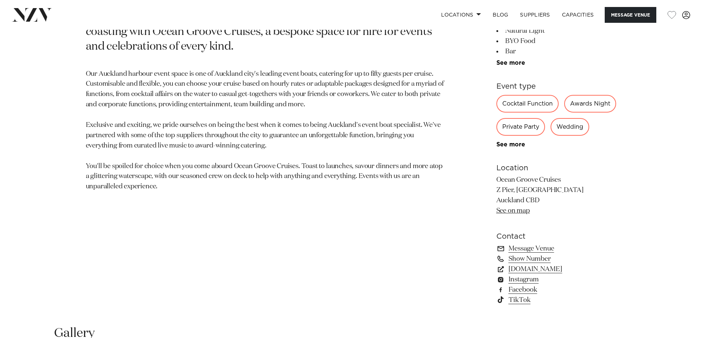
scroll to position [442, 0]
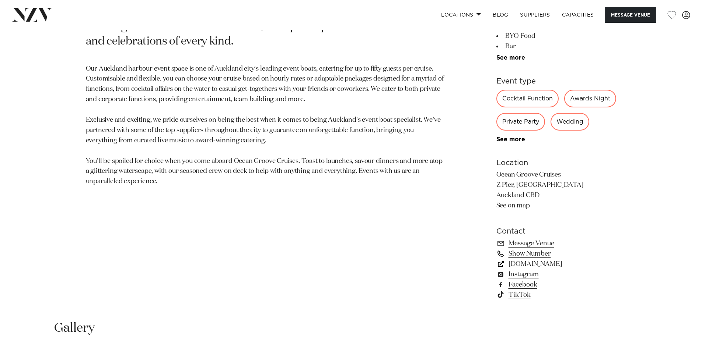
click at [539, 270] on link "www.oceangroovecruises.co.nz" at bounding box center [556, 264] width 120 height 10
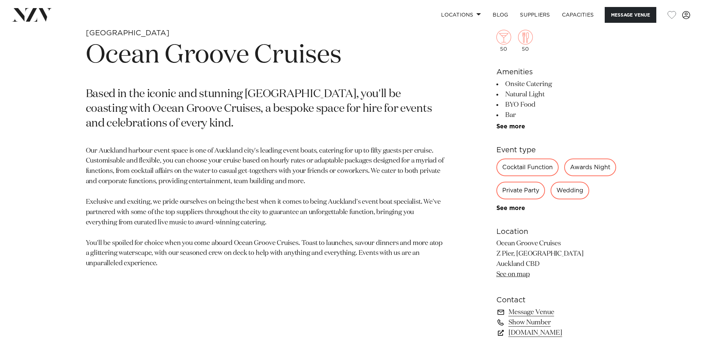
scroll to position [368, 0]
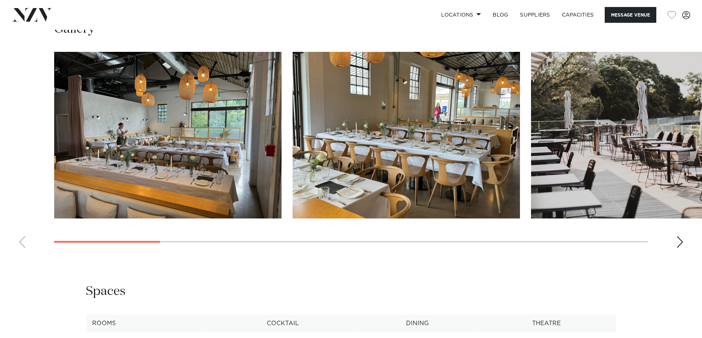
scroll to position [736, 0]
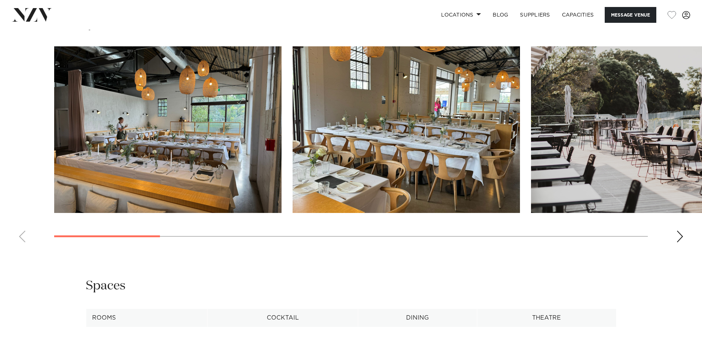
click at [679, 235] on div "Next slide" at bounding box center [679, 237] width 7 height 12
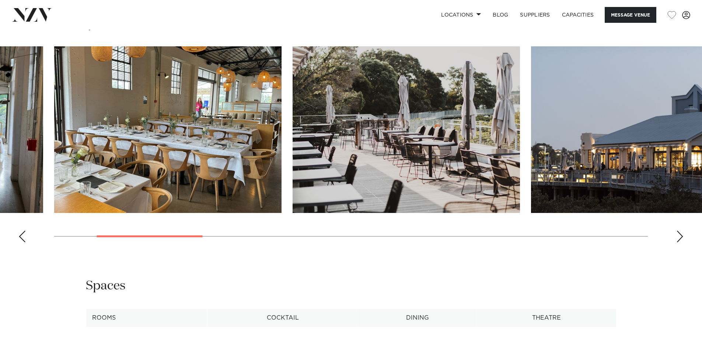
click at [678, 235] on div "Next slide" at bounding box center [679, 237] width 7 height 12
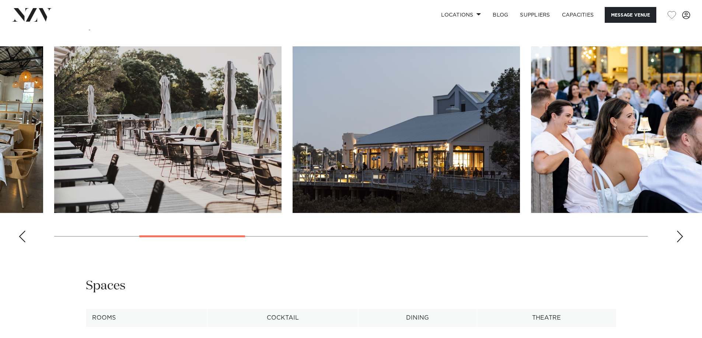
click at [678, 235] on div "Next slide" at bounding box center [679, 237] width 7 height 12
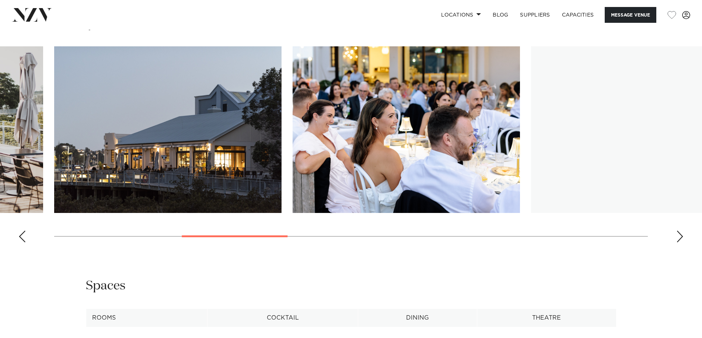
click at [678, 235] on div "Next slide" at bounding box center [679, 237] width 7 height 12
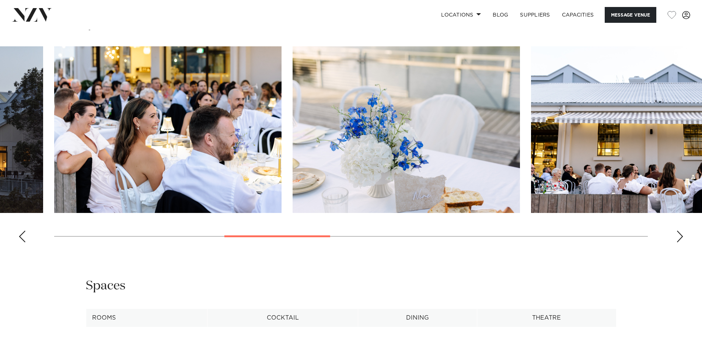
click at [677, 235] on div "Next slide" at bounding box center [679, 237] width 7 height 12
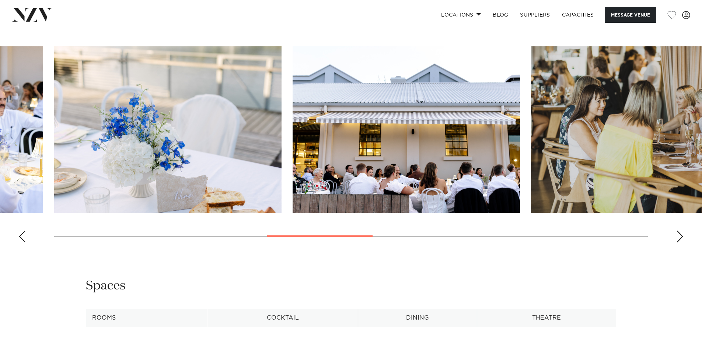
click at [677, 235] on div "Next slide" at bounding box center [679, 237] width 7 height 12
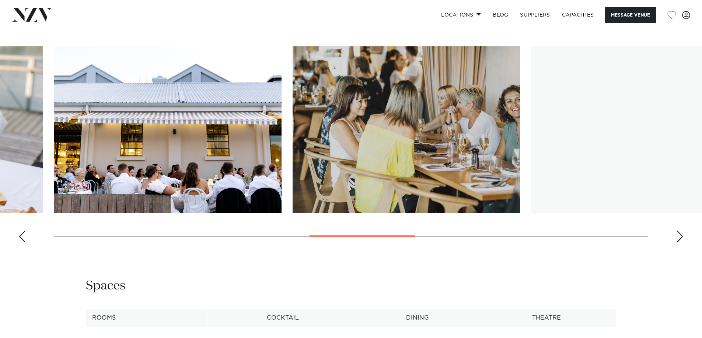
click at [677, 235] on div "Next slide" at bounding box center [679, 237] width 7 height 12
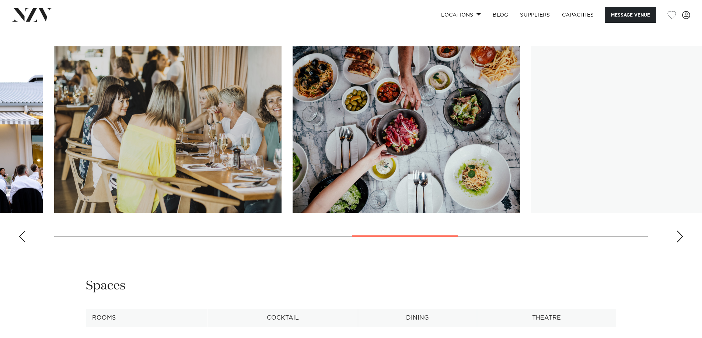
click at [677, 235] on div "Next slide" at bounding box center [679, 237] width 7 height 12
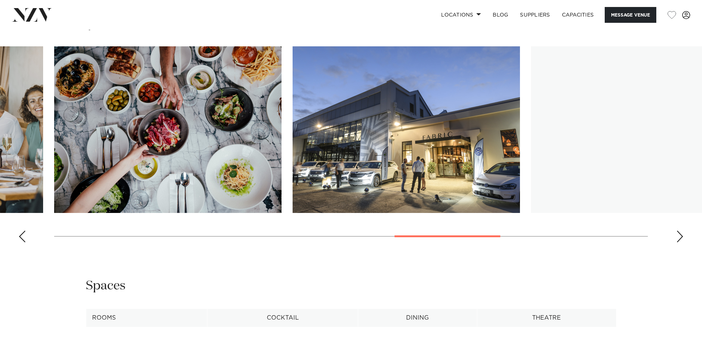
click at [677, 235] on div "Next slide" at bounding box center [679, 237] width 7 height 12
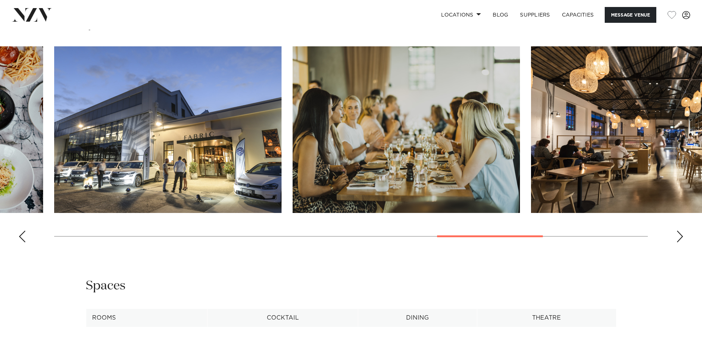
click at [677, 235] on div "Next slide" at bounding box center [679, 237] width 7 height 12
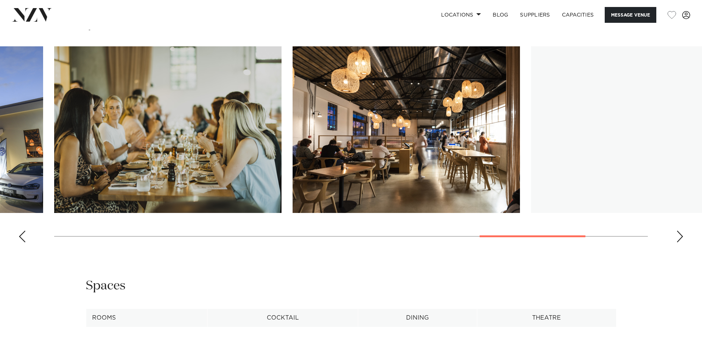
click at [677, 235] on div "Next slide" at bounding box center [679, 237] width 7 height 12
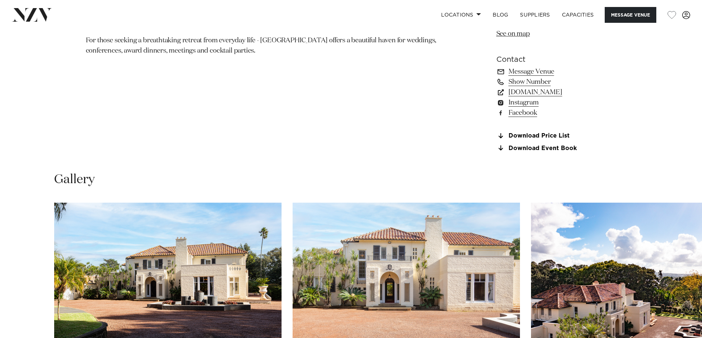
scroll to position [736, 0]
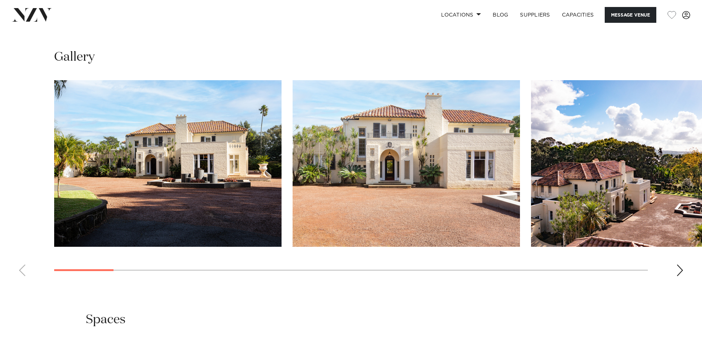
click at [681, 271] on div "Next slide" at bounding box center [679, 271] width 7 height 12
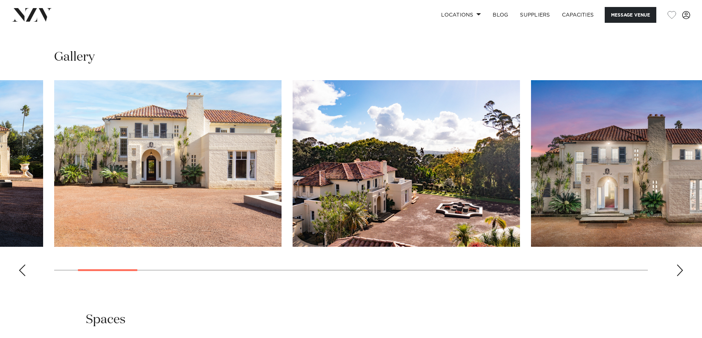
click at [681, 271] on div "Next slide" at bounding box center [679, 271] width 7 height 12
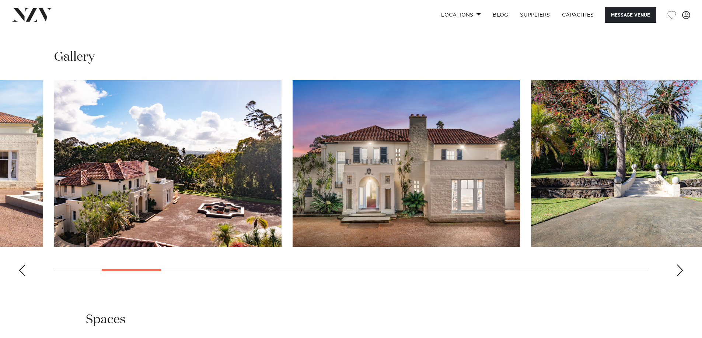
click at [681, 271] on div "Next slide" at bounding box center [679, 271] width 7 height 12
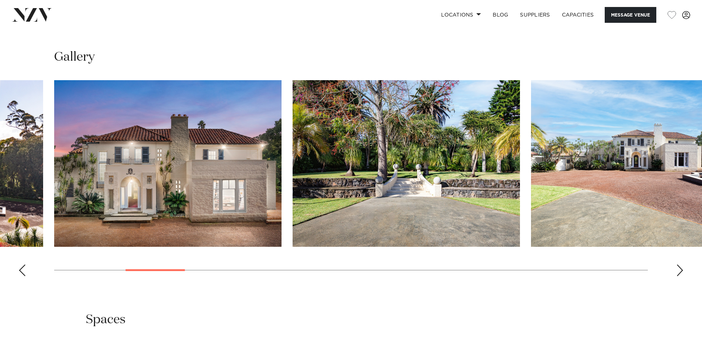
click at [681, 271] on div "Next slide" at bounding box center [679, 271] width 7 height 12
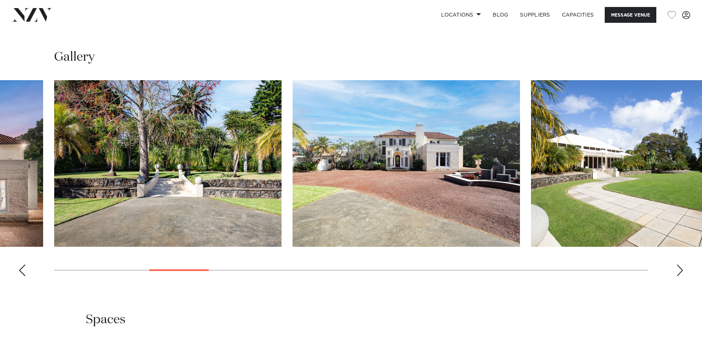
click at [681, 271] on div "Next slide" at bounding box center [679, 271] width 7 height 12
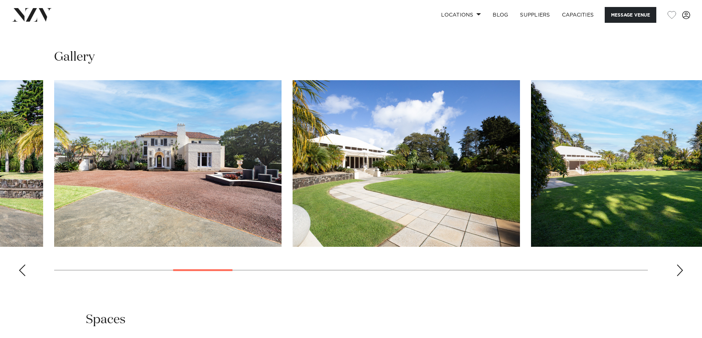
click at [681, 271] on div "Next slide" at bounding box center [679, 271] width 7 height 12
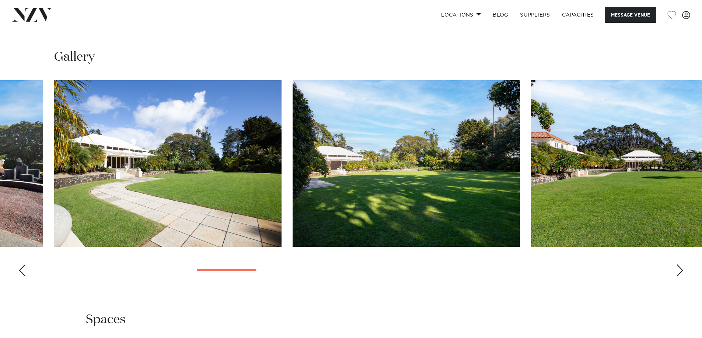
click at [681, 271] on div "Next slide" at bounding box center [679, 271] width 7 height 12
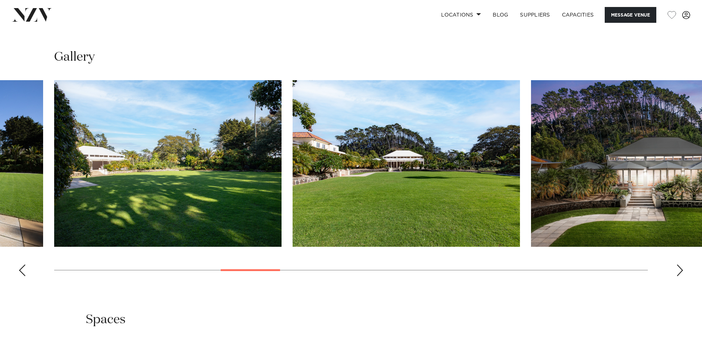
click at [681, 271] on div "Next slide" at bounding box center [679, 271] width 7 height 12
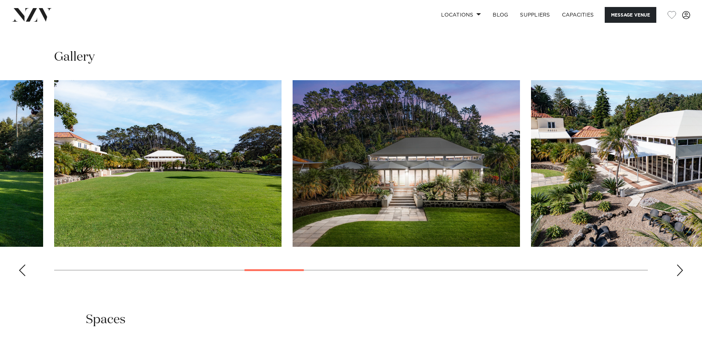
click at [681, 271] on div "Next slide" at bounding box center [679, 271] width 7 height 12
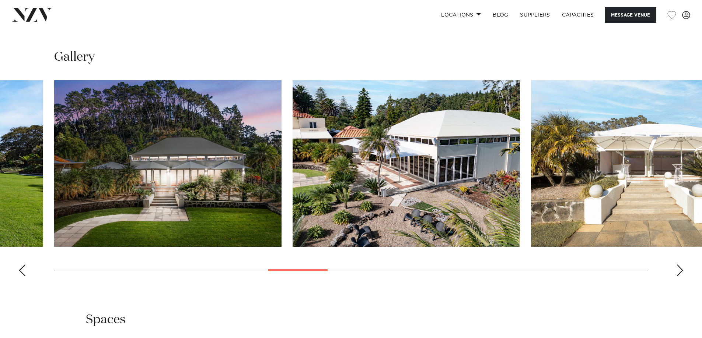
click at [681, 271] on div "Next slide" at bounding box center [679, 271] width 7 height 12
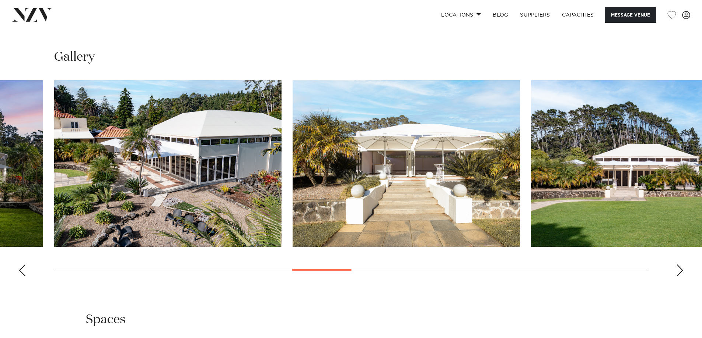
click at [681, 271] on div "Next slide" at bounding box center [679, 271] width 7 height 12
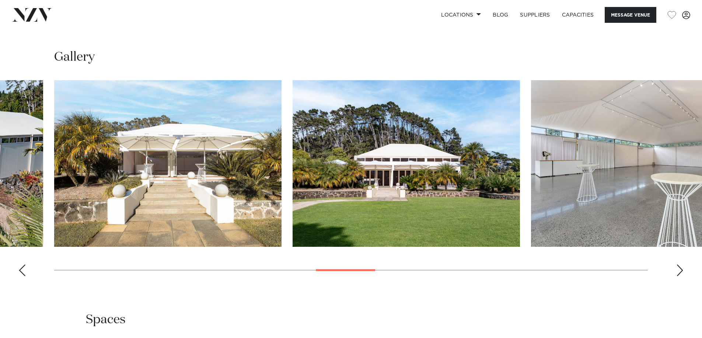
click at [681, 271] on div "Next slide" at bounding box center [679, 271] width 7 height 12
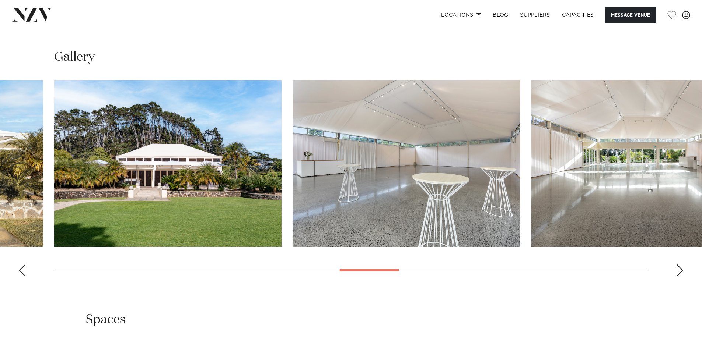
click at [681, 271] on div "Next slide" at bounding box center [679, 271] width 7 height 12
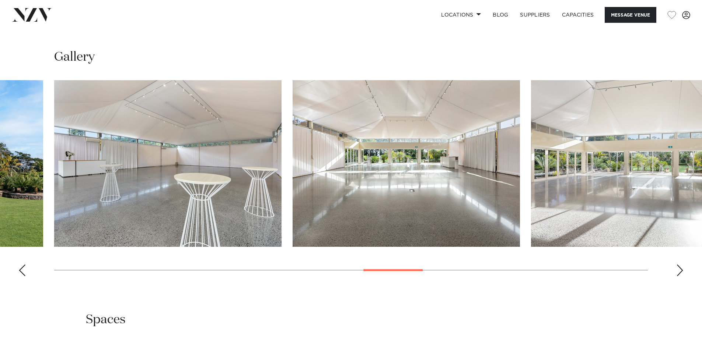
click at [681, 271] on div "Next slide" at bounding box center [679, 271] width 7 height 12
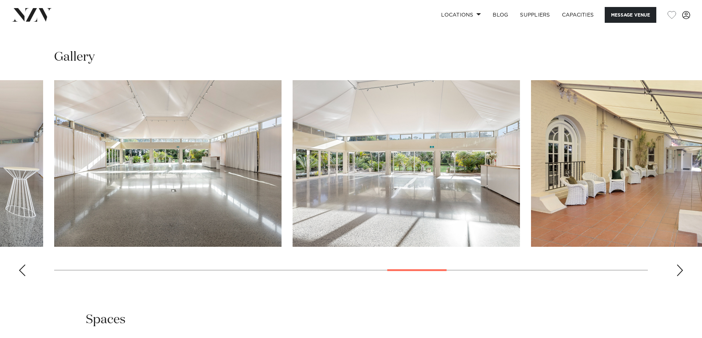
click at [681, 271] on div "Next slide" at bounding box center [679, 271] width 7 height 12
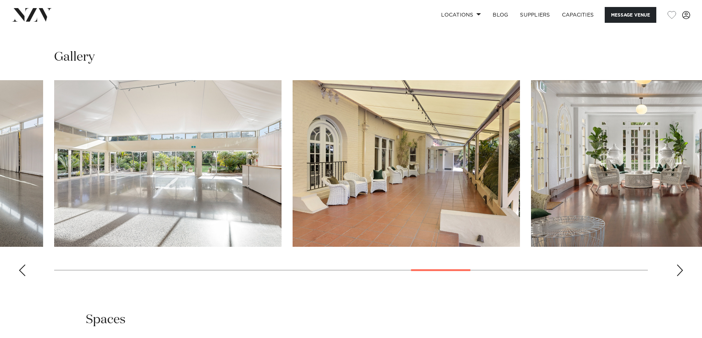
click at [681, 271] on div "Next slide" at bounding box center [679, 271] width 7 height 12
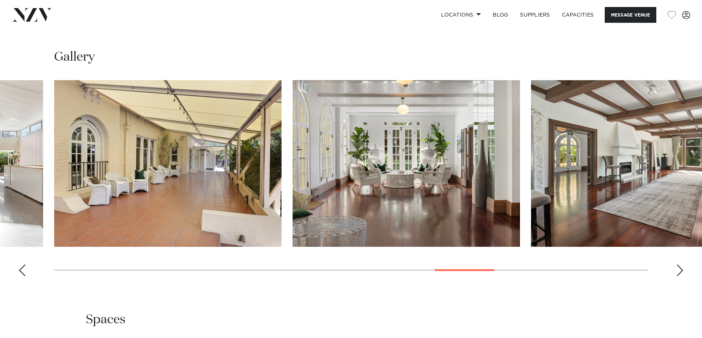
click at [681, 271] on div "Next slide" at bounding box center [679, 271] width 7 height 12
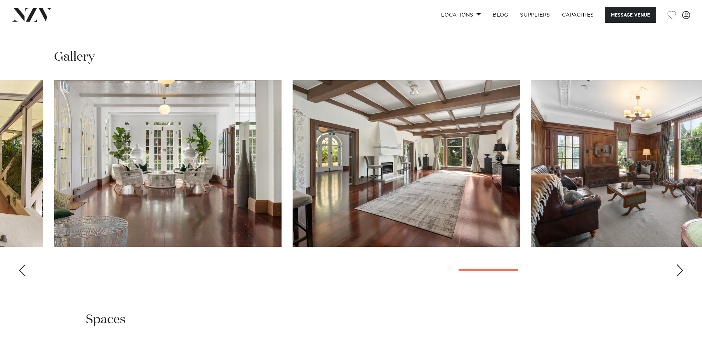
click at [681, 271] on div "Next slide" at bounding box center [679, 271] width 7 height 12
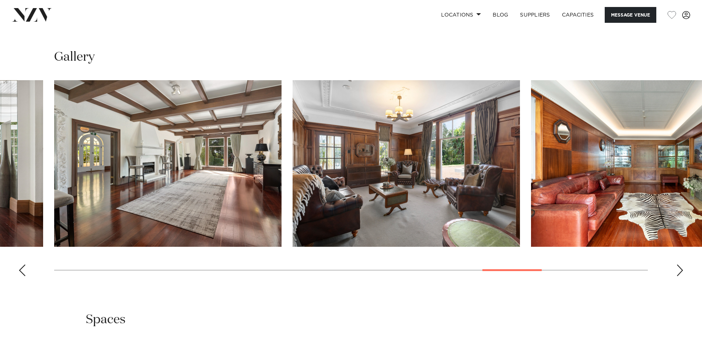
click at [681, 271] on div "Next slide" at bounding box center [679, 271] width 7 height 12
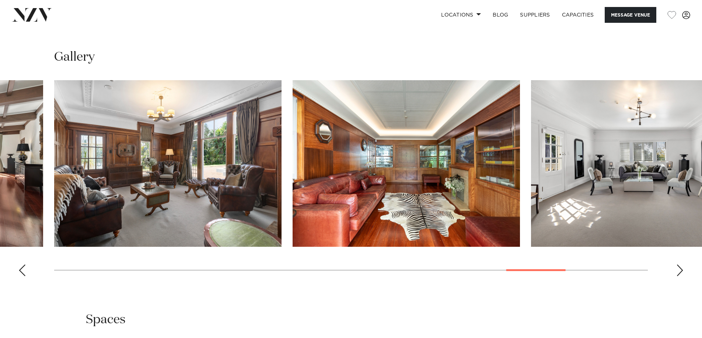
click at [681, 271] on div "Next slide" at bounding box center [679, 271] width 7 height 12
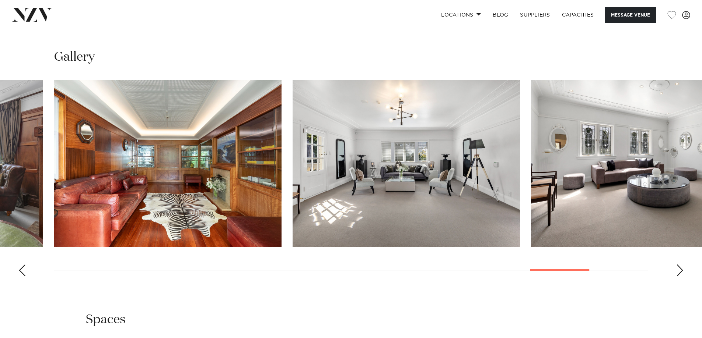
click at [681, 271] on div "Next slide" at bounding box center [679, 271] width 7 height 12
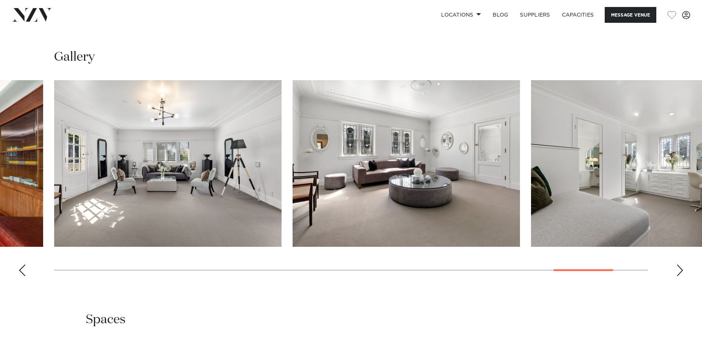
click at [681, 271] on div "Next slide" at bounding box center [679, 271] width 7 height 12
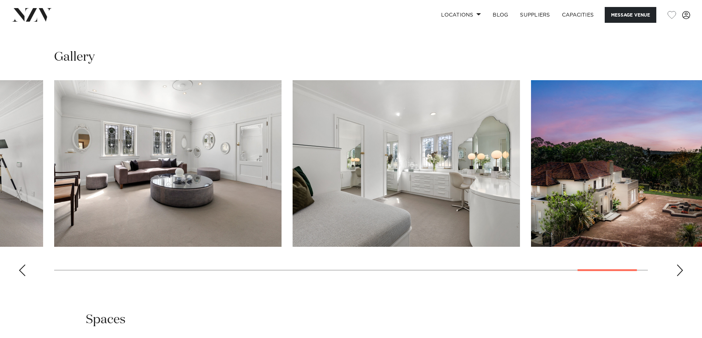
click at [681, 271] on div "Next slide" at bounding box center [679, 271] width 7 height 12
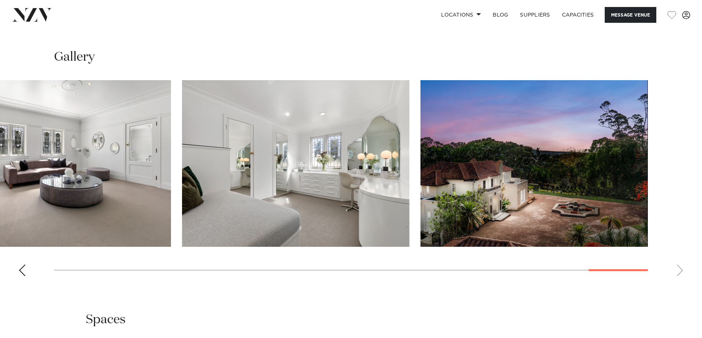
click at [681, 271] on swiper-container at bounding box center [351, 181] width 702 height 202
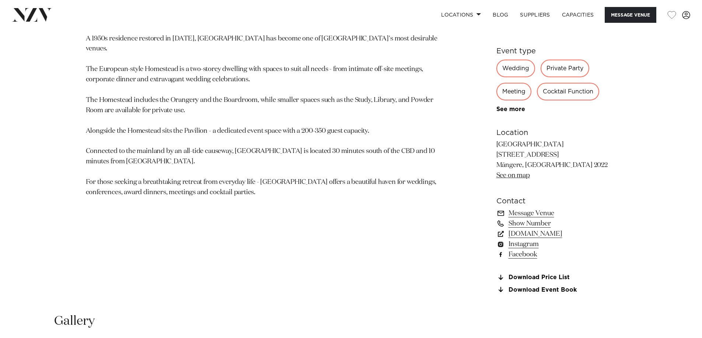
scroll to position [473, 0]
click at [562, 235] on link "www.puketutuislandestate.co.nz" at bounding box center [556, 233] width 120 height 10
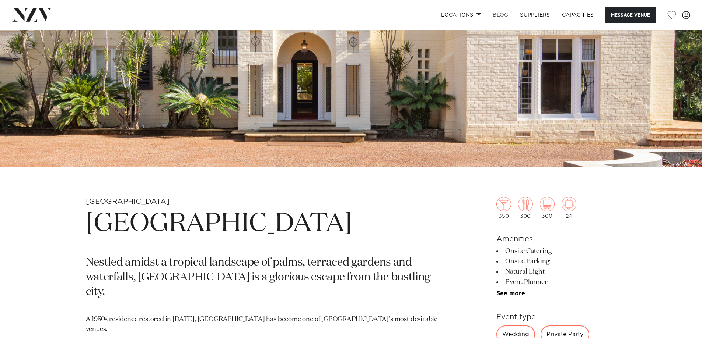
scroll to position [178, 0]
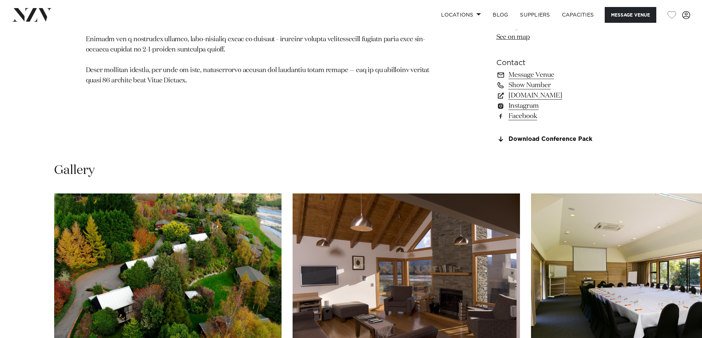
scroll to position [736, 0]
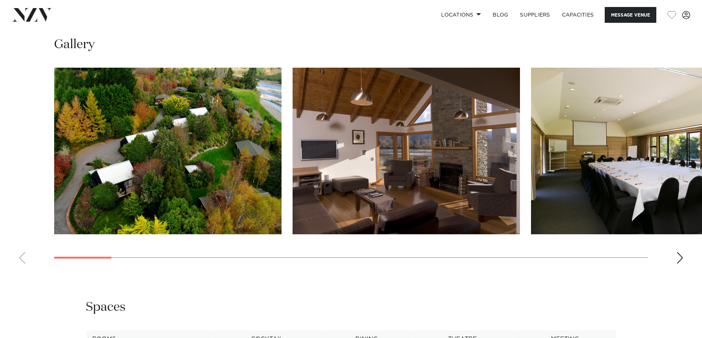
click at [681, 259] on div "Next slide" at bounding box center [679, 258] width 7 height 12
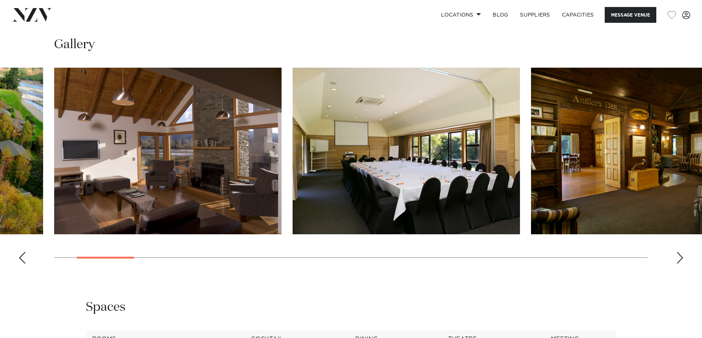
click at [681, 259] on div "Next slide" at bounding box center [679, 258] width 7 height 12
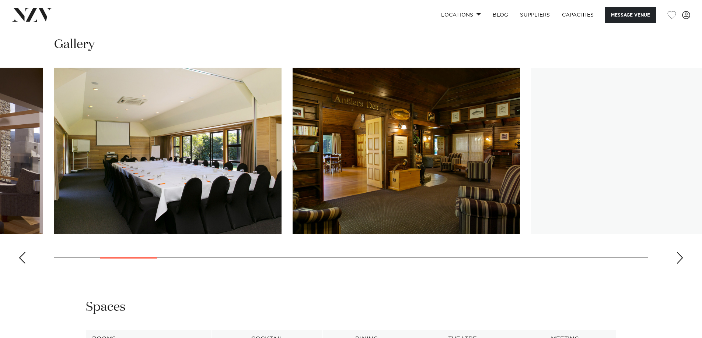
click at [681, 259] on div "Next slide" at bounding box center [679, 258] width 7 height 12
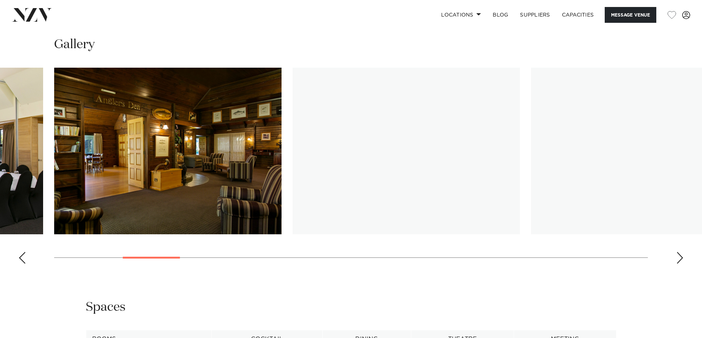
click at [681, 259] on div "Next slide" at bounding box center [679, 258] width 7 height 12
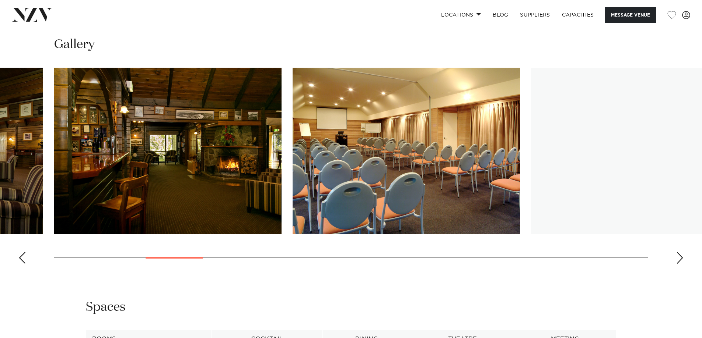
click at [681, 259] on div "Next slide" at bounding box center [679, 258] width 7 height 12
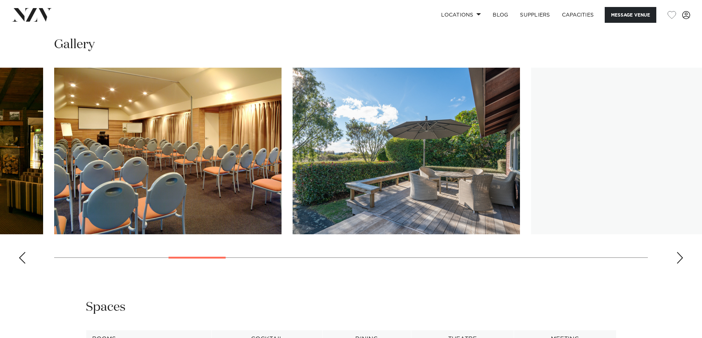
click at [681, 259] on div "Next slide" at bounding box center [679, 258] width 7 height 12
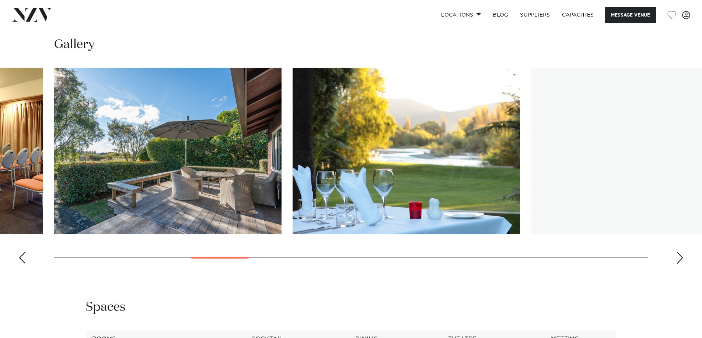
click at [681, 259] on div "Next slide" at bounding box center [679, 258] width 7 height 12
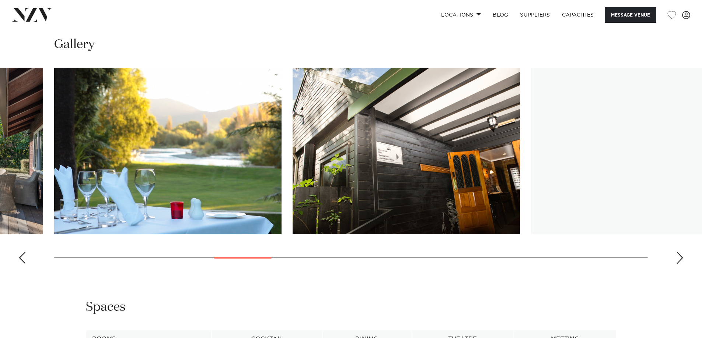
click at [681, 259] on div "Next slide" at bounding box center [679, 258] width 7 height 12
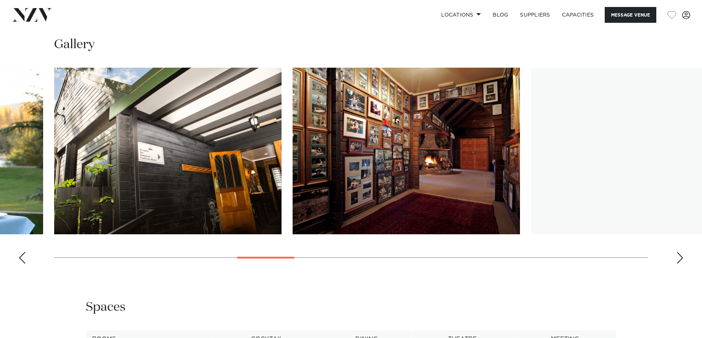
click at [679, 260] on div "Next slide" at bounding box center [679, 258] width 7 height 12
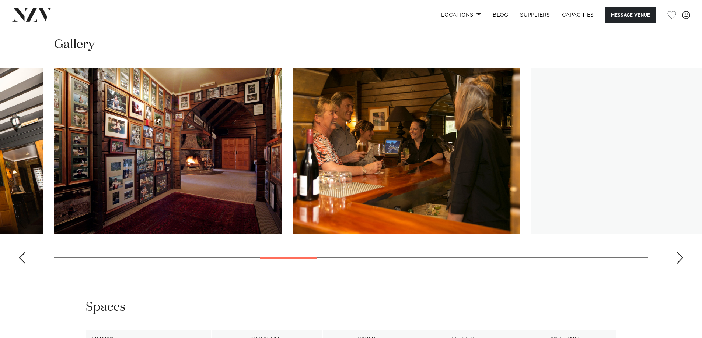
click at [679, 260] on div "Next slide" at bounding box center [679, 258] width 7 height 12
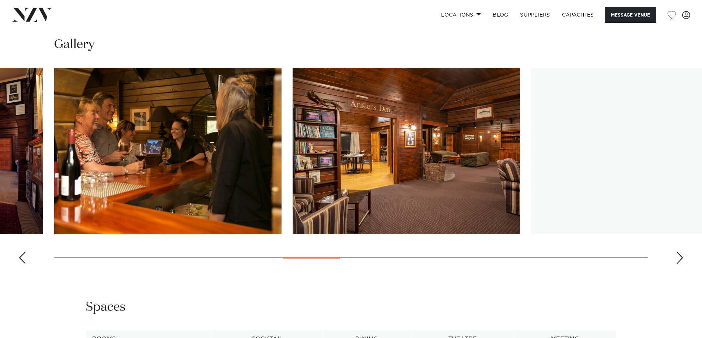
click at [679, 260] on div "Next slide" at bounding box center [679, 258] width 7 height 12
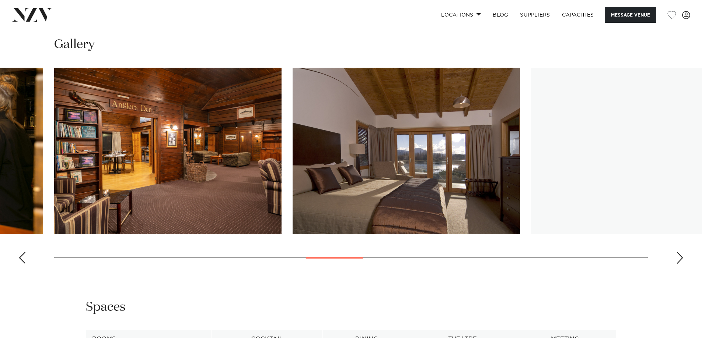
click at [679, 260] on div "Next slide" at bounding box center [679, 258] width 7 height 12
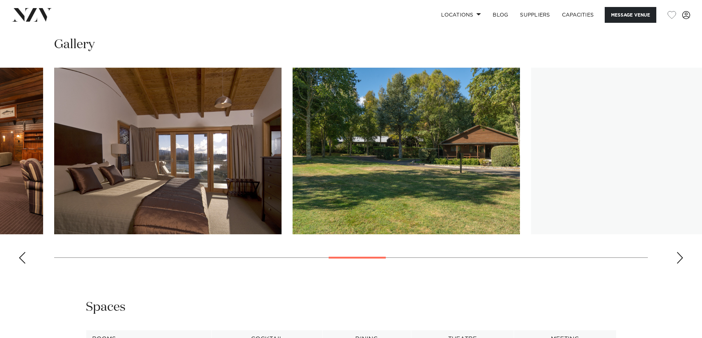
click at [679, 260] on div "Next slide" at bounding box center [679, 258] width 7 height 12
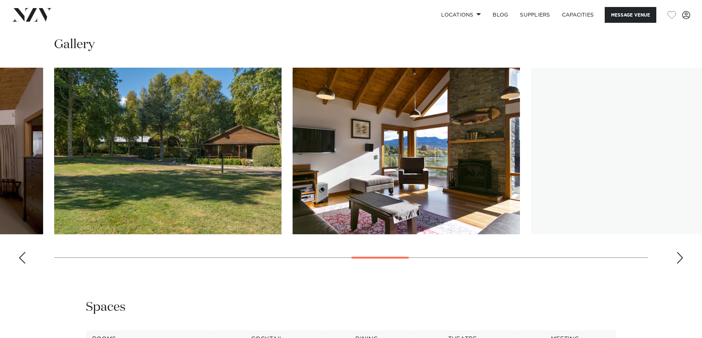
click at [679, 260] on div "Next slide" at bounding box center [679, 258] width 7 height 12
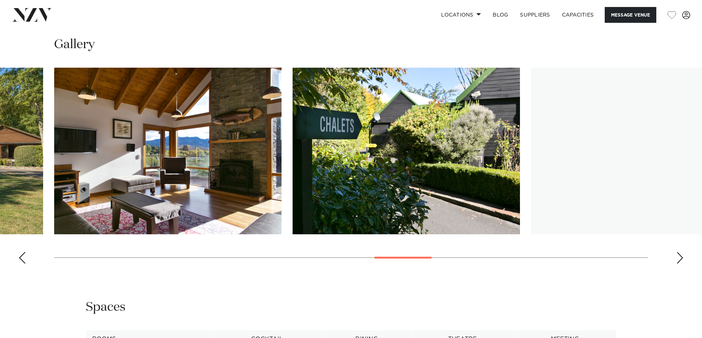
click at [679, 260] on div "Next slide" at bounding box center [679, 258] width 7 height 12
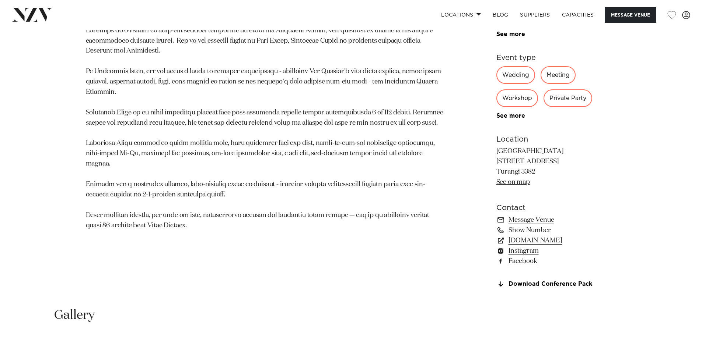
scroll to position [0, 0]
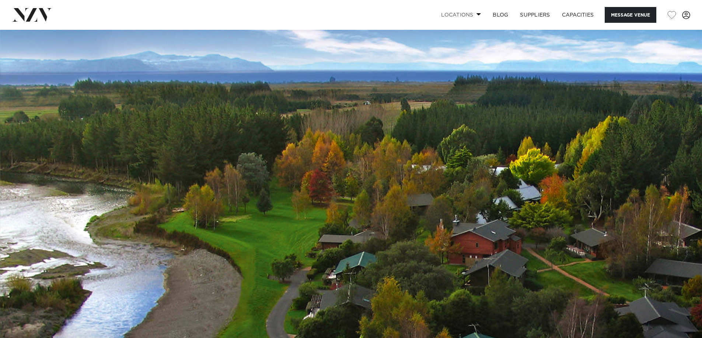
click at [477, 13] on span at bounding box center [478, 14] width 5 height 3
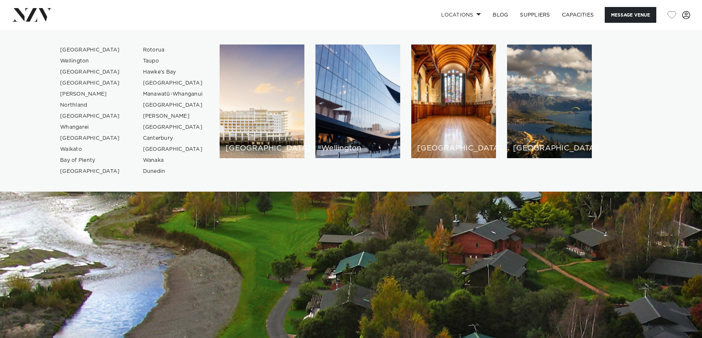
click at [671, 130] on div "Auckland Wellington Christchurch Queenstown Hamilton Northland Bay of Islands W…" at bounding box center [351, 111] width 690 height 133
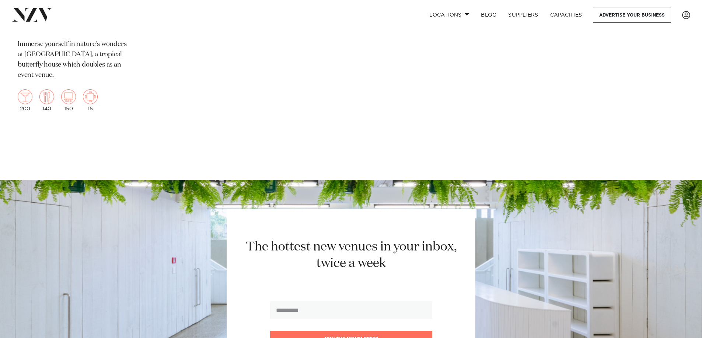
scroll to position [8429, 0]
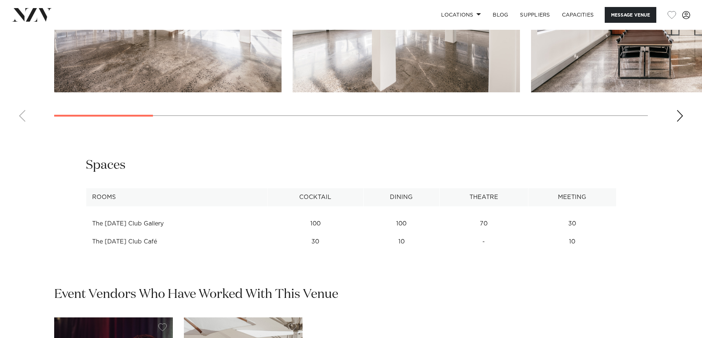
scroll to position [700, 0]
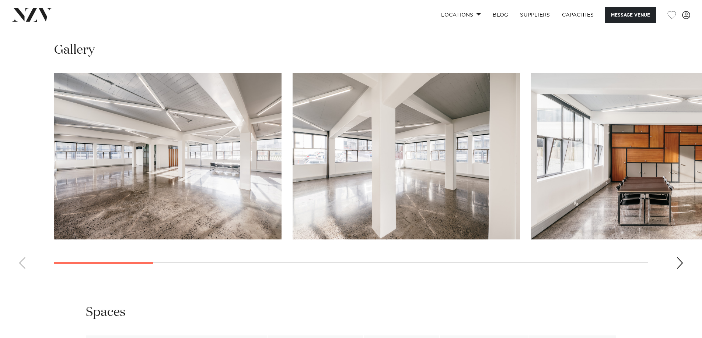
click at [681, 264] on div "Next slide" at bounding box center [679, 263] width 7 height 12
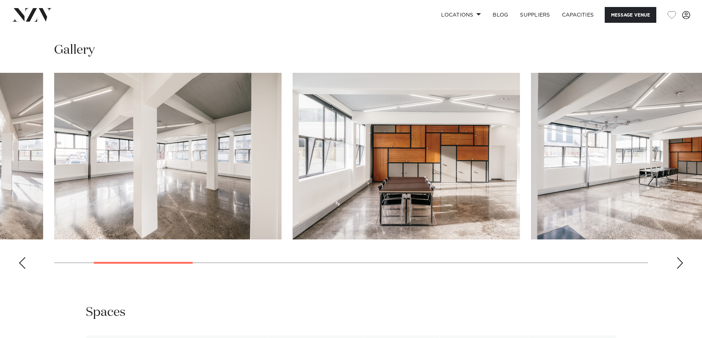
click at [681, 264] on div "Next slide" at bounding box center [679, 263] width 7 height 12
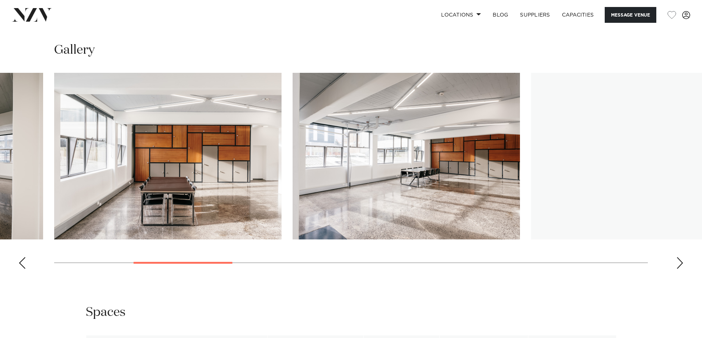
click at [681, 264] on div "Next slide" at bounding box center [679, 263] width 7 height 12
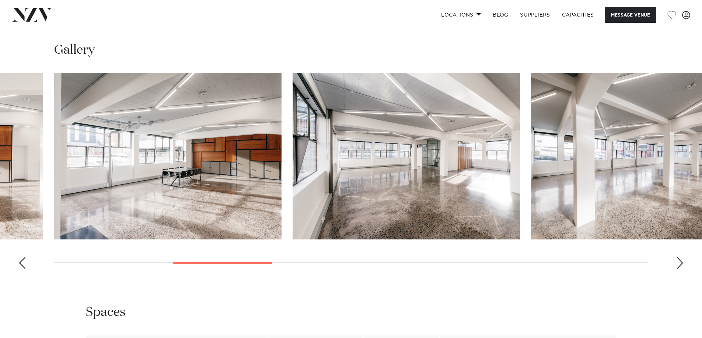
click at [681, 264] on div "Next slide" at bounding box center [679, 263] width 7 height 12
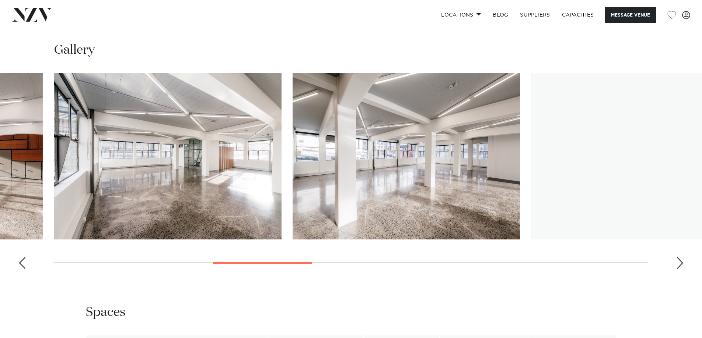
click at [681, 264] on div "Next slide" at bounding box center [679, 263] width 7 height 12
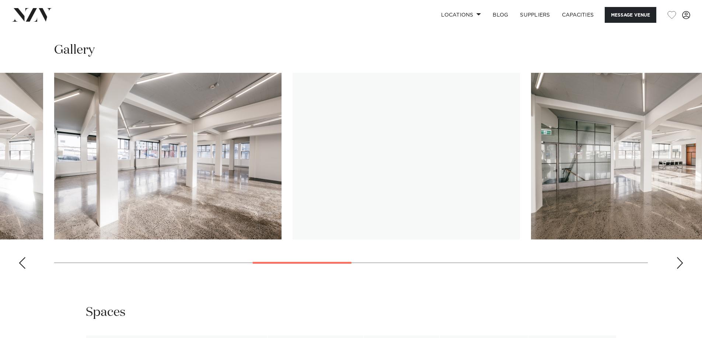
click at [681, 264] on div "Next slide" at bounding box center [679, 263] width 7 height 12
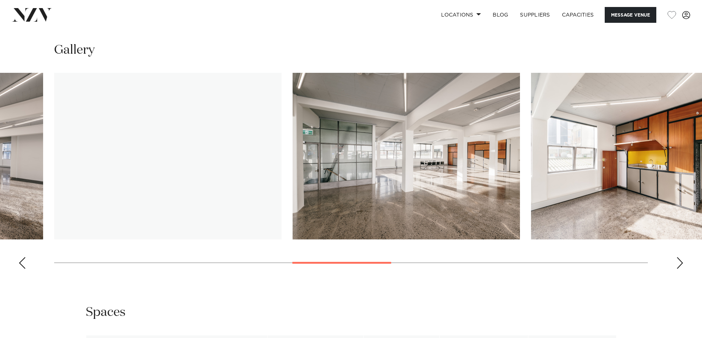
click at [681, 264] on div "Next slide" at bounding box center [679, 263] width 7 height 12
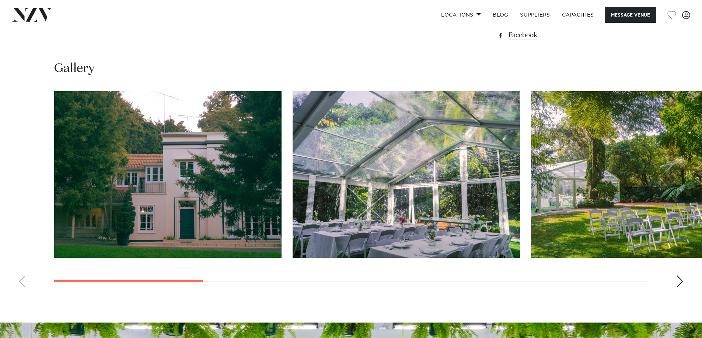
scroll to position [700, 0]
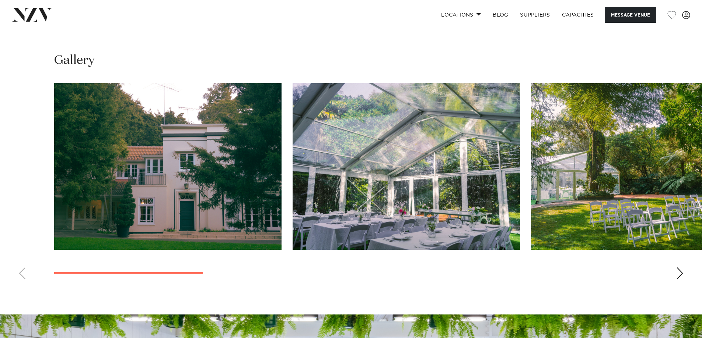
click at [676, 274] on div "Next slide" at bounding box center [679, 274] width 7 height 12
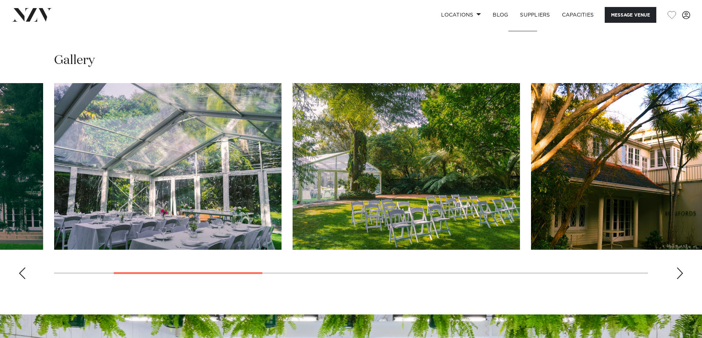
click at [676, 274] on div "Next slide" at bounding box center [679, 274] width 7 height 12
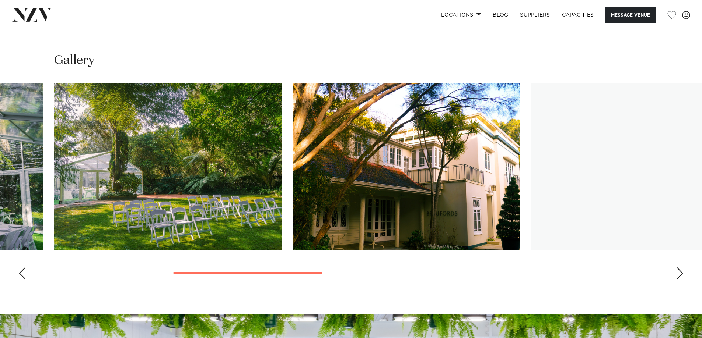
click at [676, 274] on div "Next slide" at bounding box center [679, 274] width 7 height 12
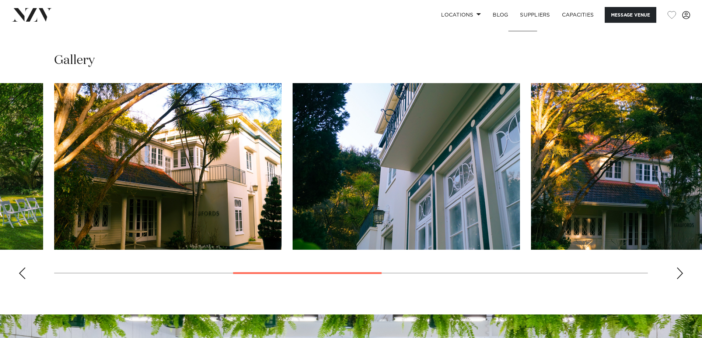
click at [676, 274] on div "Next slide" at bounding box center [679, 274] width 7 height 12
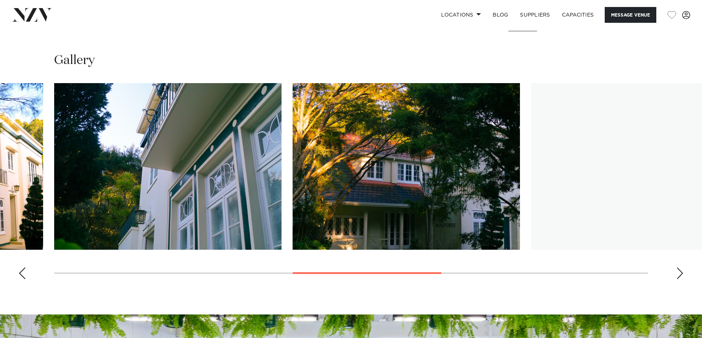
click at [676, 274] on div "Next slide" at bounding box center [679, 274] width 7 height 12
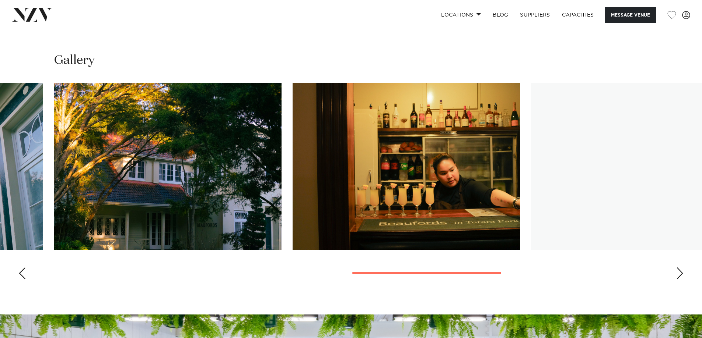
click at [676, 274] on div "Next slide" at bounding box center [679, 274] width 7 height 12
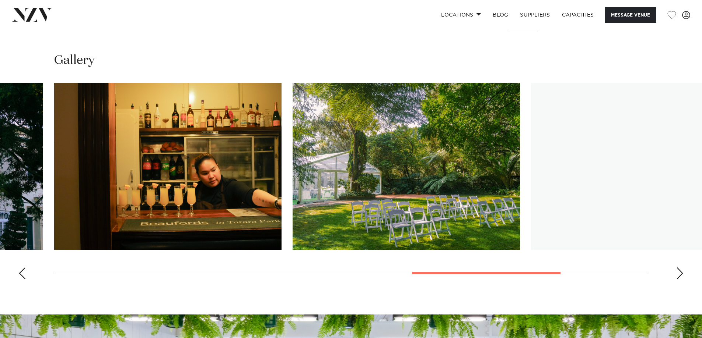
click at [676, 274] on div "Next slide" at bounding box center [679, 274] width 7 height 12
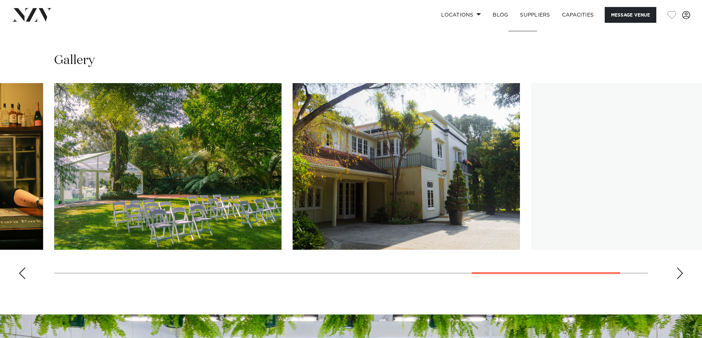
click at [676, 274] on div "Next slide" at bounding box center [679, 274] width 7 height 12
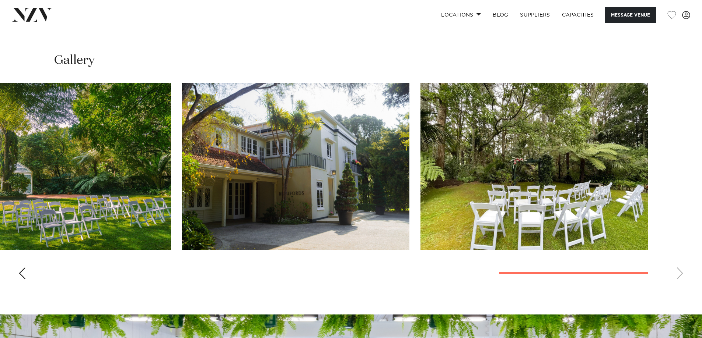
click at [676, 274] on swiper-container at bounding box center [351, 184] width 702 height 202
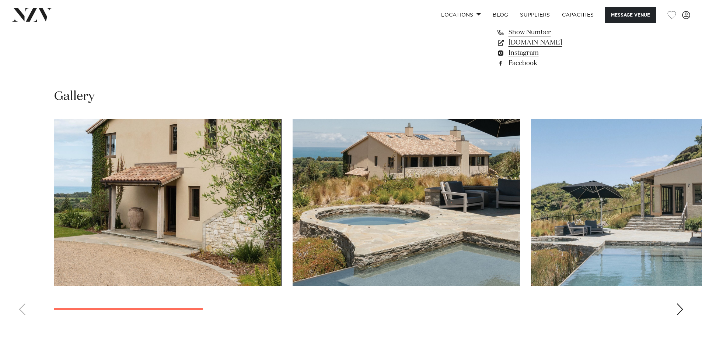
scroll to position [663, 0]
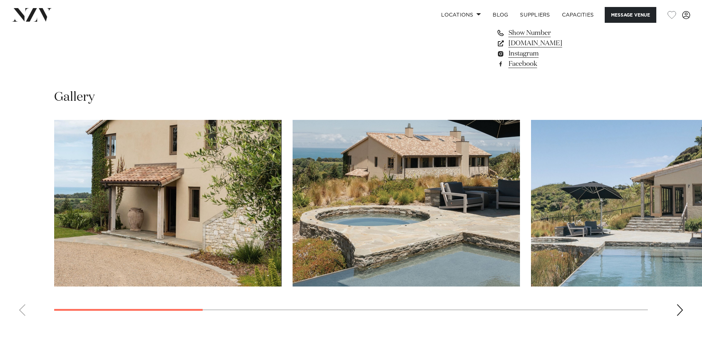
click at [679, 308] on div "Next slide" at bounding box center [679, 311] width 7 height 12
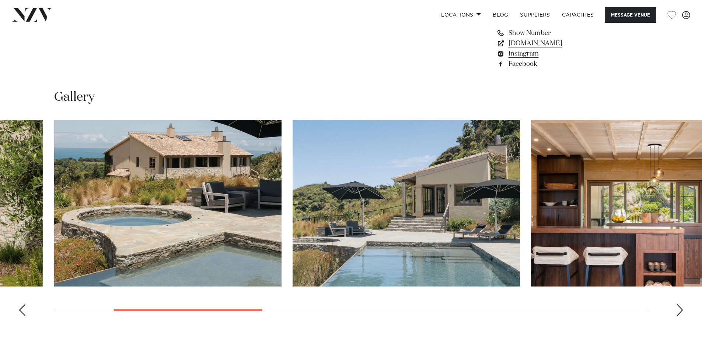
click at [679, 308] on div "Next slide" at bounding box center [679, 311] width 7 height 12
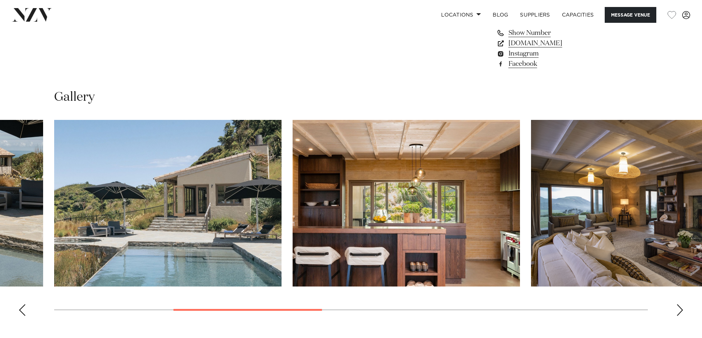
click at [679, 308] on div "Next slide" at bounding box center [679, 311] width 7 height 12
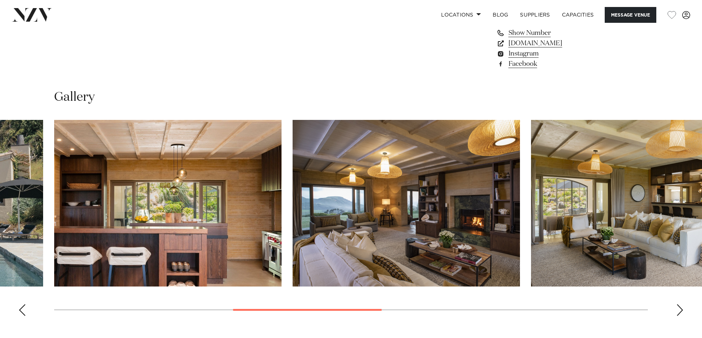
click at [679, 308] on div "Next slide" at bounding box center [679, 311] width 7 height 12
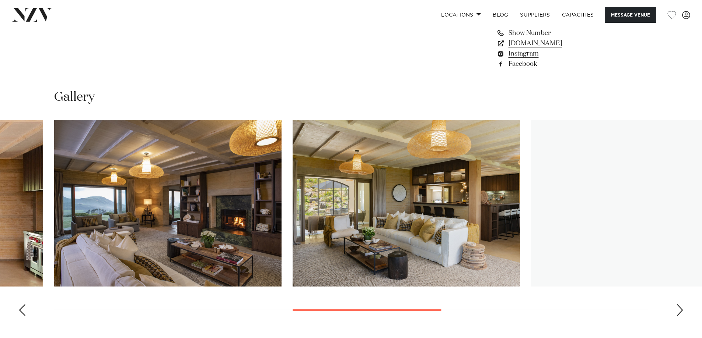
click at [679, 308] on div "Next slide" at bounding box center [679, 311] width 7 height 12
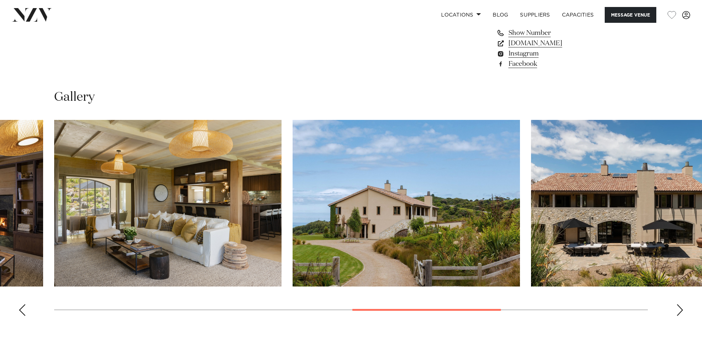
click at [679, 308] on div "Next slide" at bounding box center [679, 311] width 7 height 12
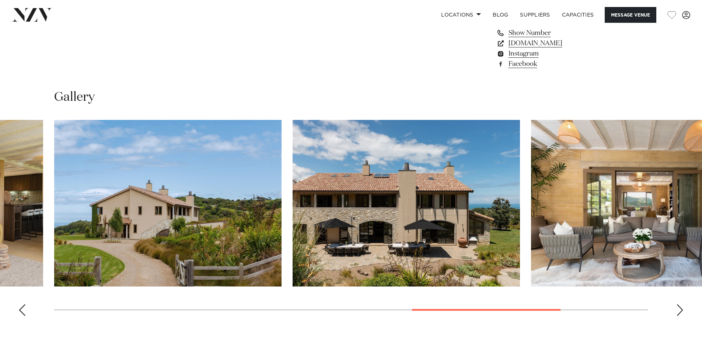
click at [679, 308] on div "Next slide" at bounding box center [679, 311] width 7 height 12
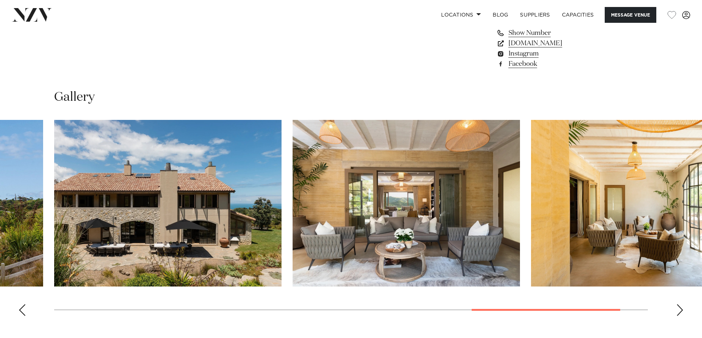
click at [679, 308] on div "Next slide" at bounding box center [679, 311] width 7 height 12
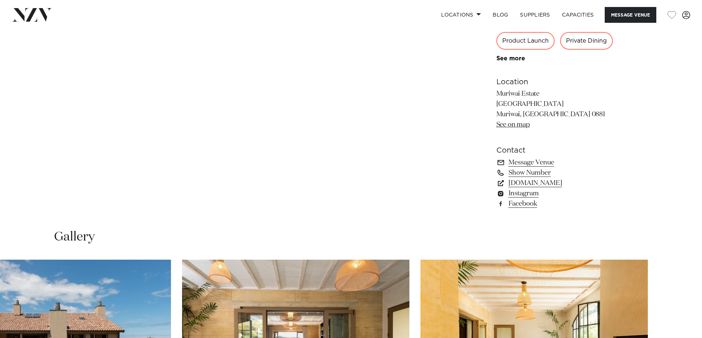
scroll to position [442, 0]
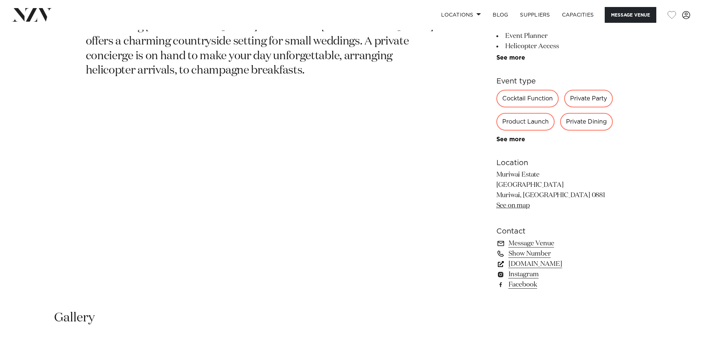
click at [534, 263] on link "[DOMAIN_NAME]" at bounding box center [556, 264] width 120 height 10
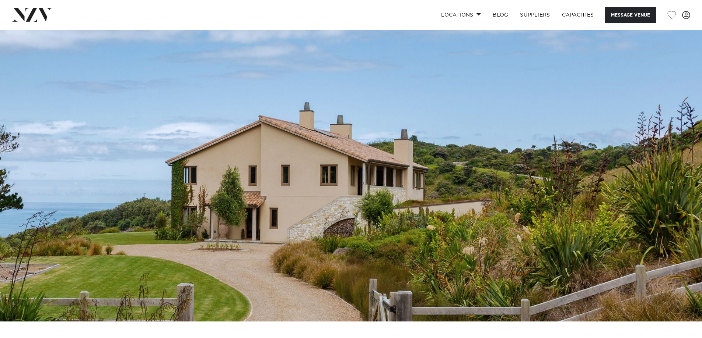
scroll to position [0, 0]
